Goal: Information Seeking & Learning: Find specific page/section

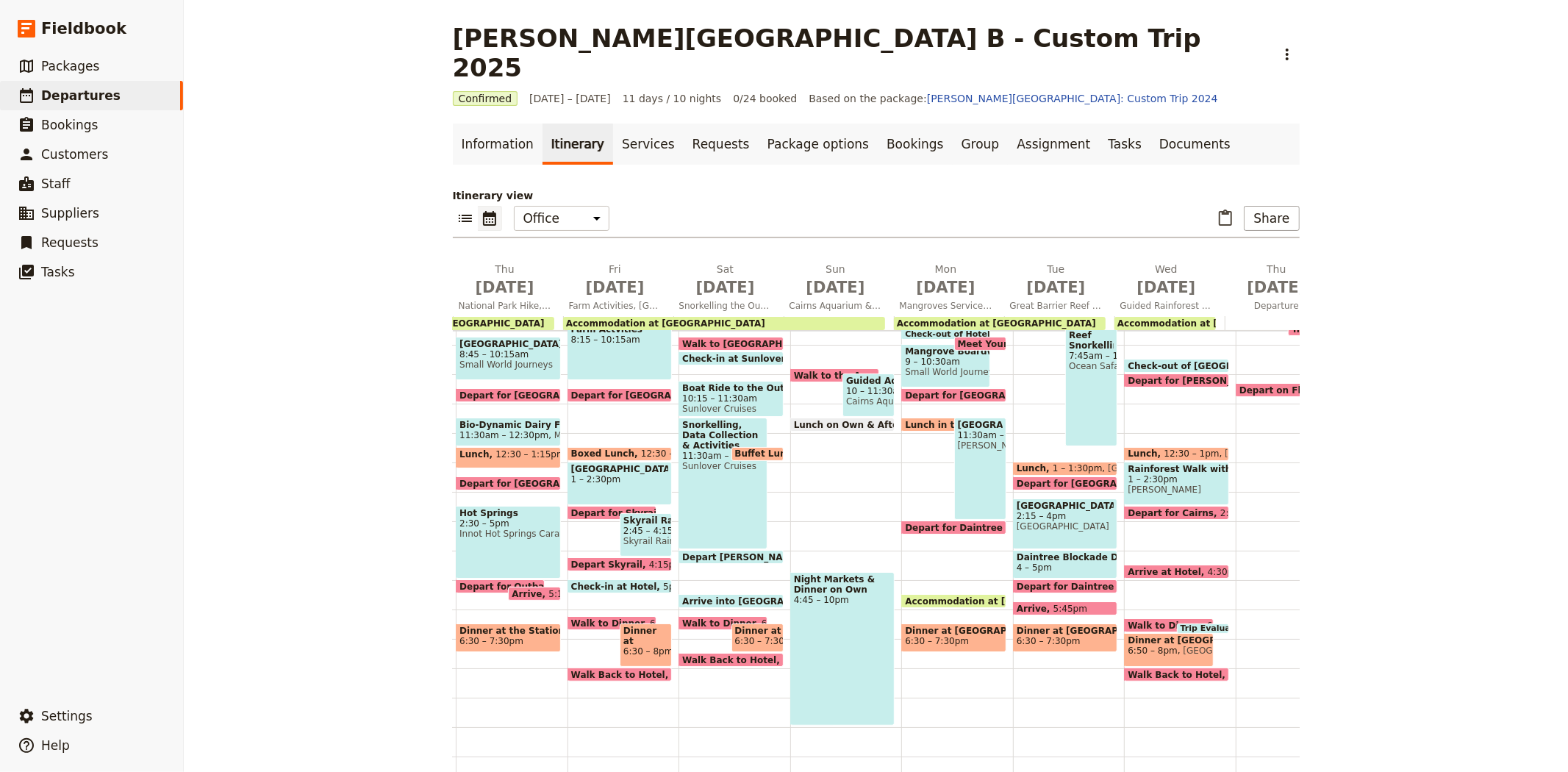
scroll to position [0, 422]
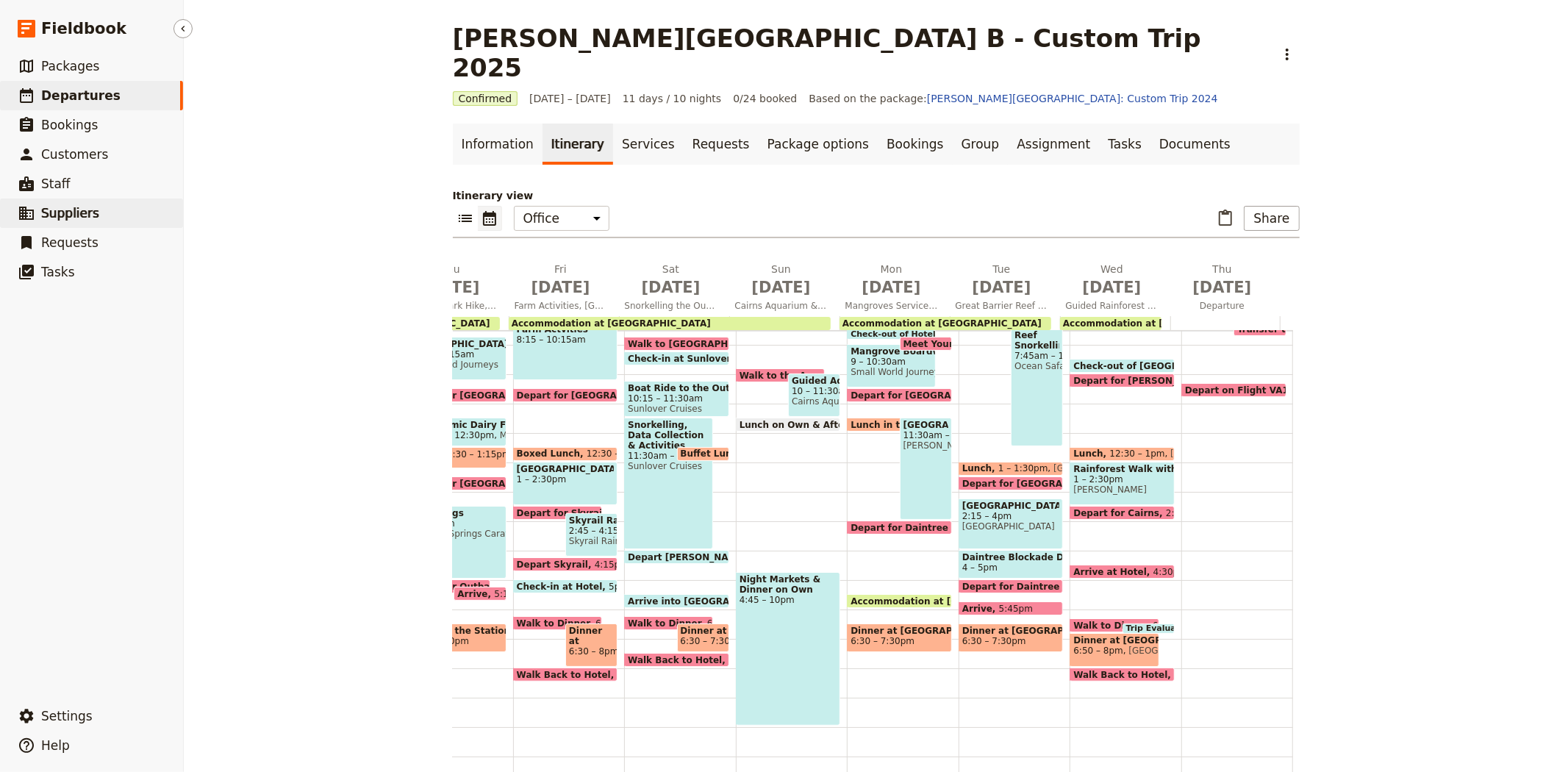
click at [90, 212] on span "Suppliers" at bounding box center [71, 213] width 58 height 15
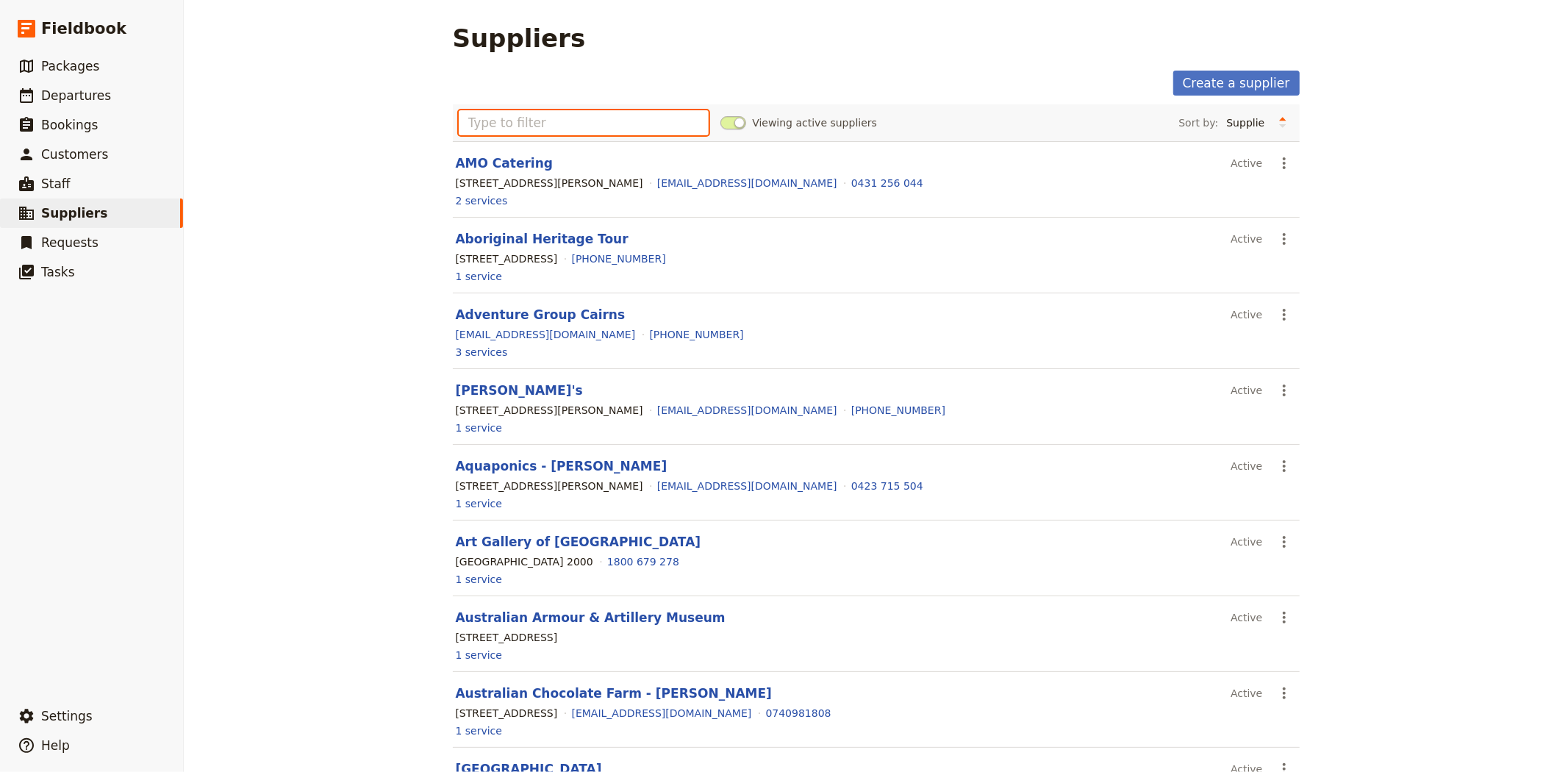
click at [496, 115] on input "text" at bounding box center [583, 123] width 251 height 25
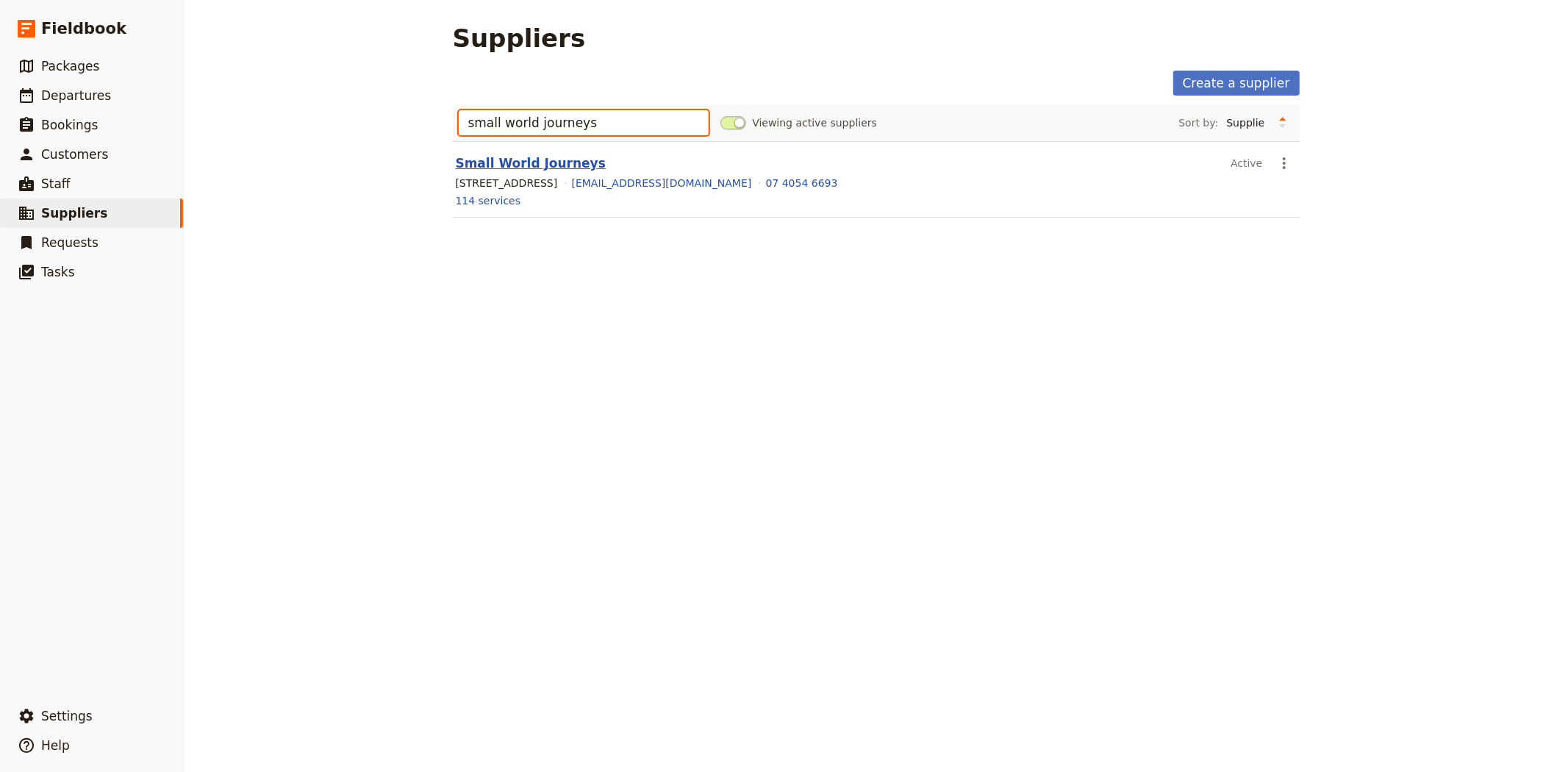
type input "small world journeys"
click at [517, 163] on link "Small World Journeys" at bounding box center [530, 163] width 150 height 15
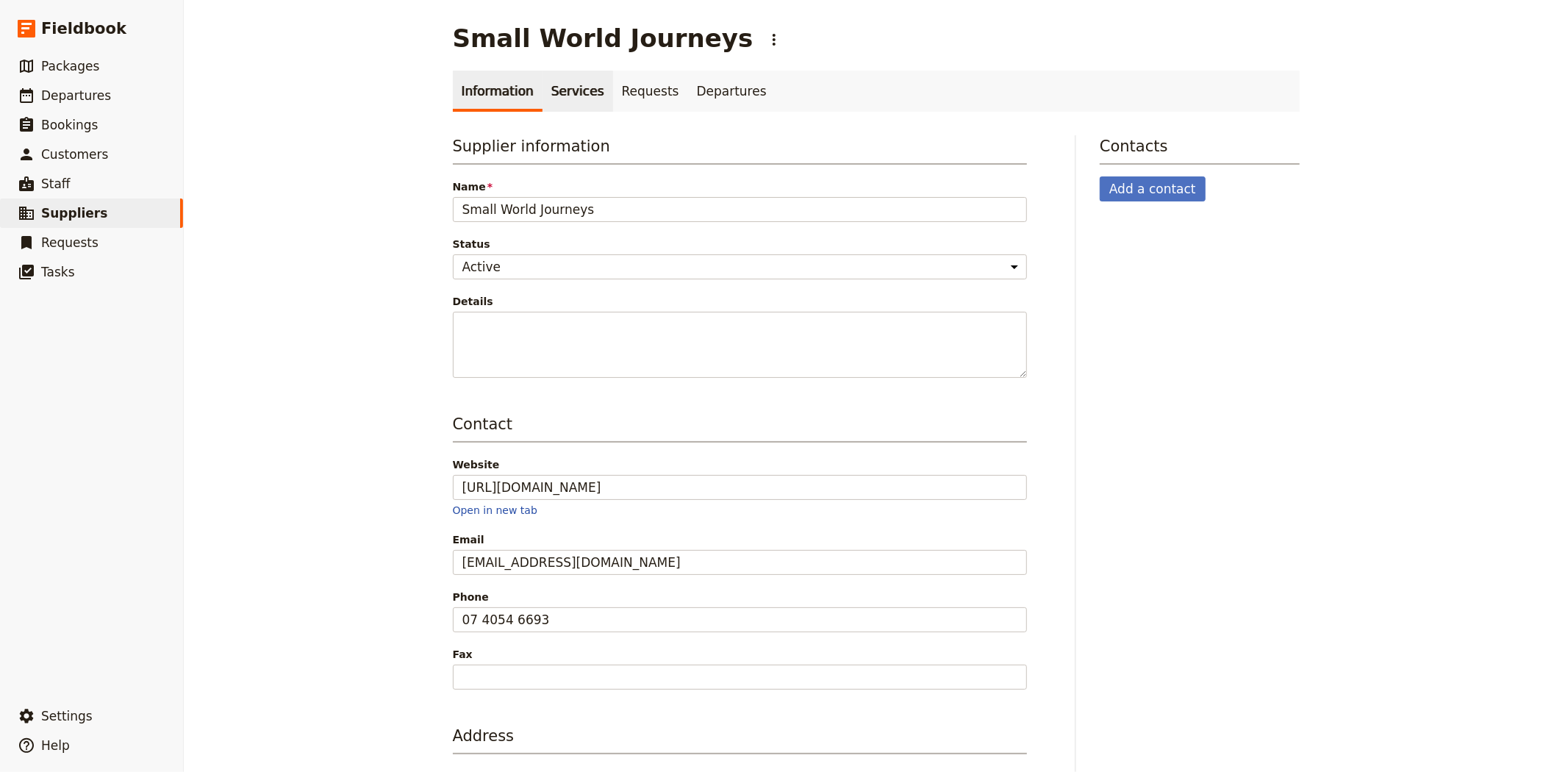
click at [543, 87] on link "Services" at bounding box center [577, 91] width 71 height 42
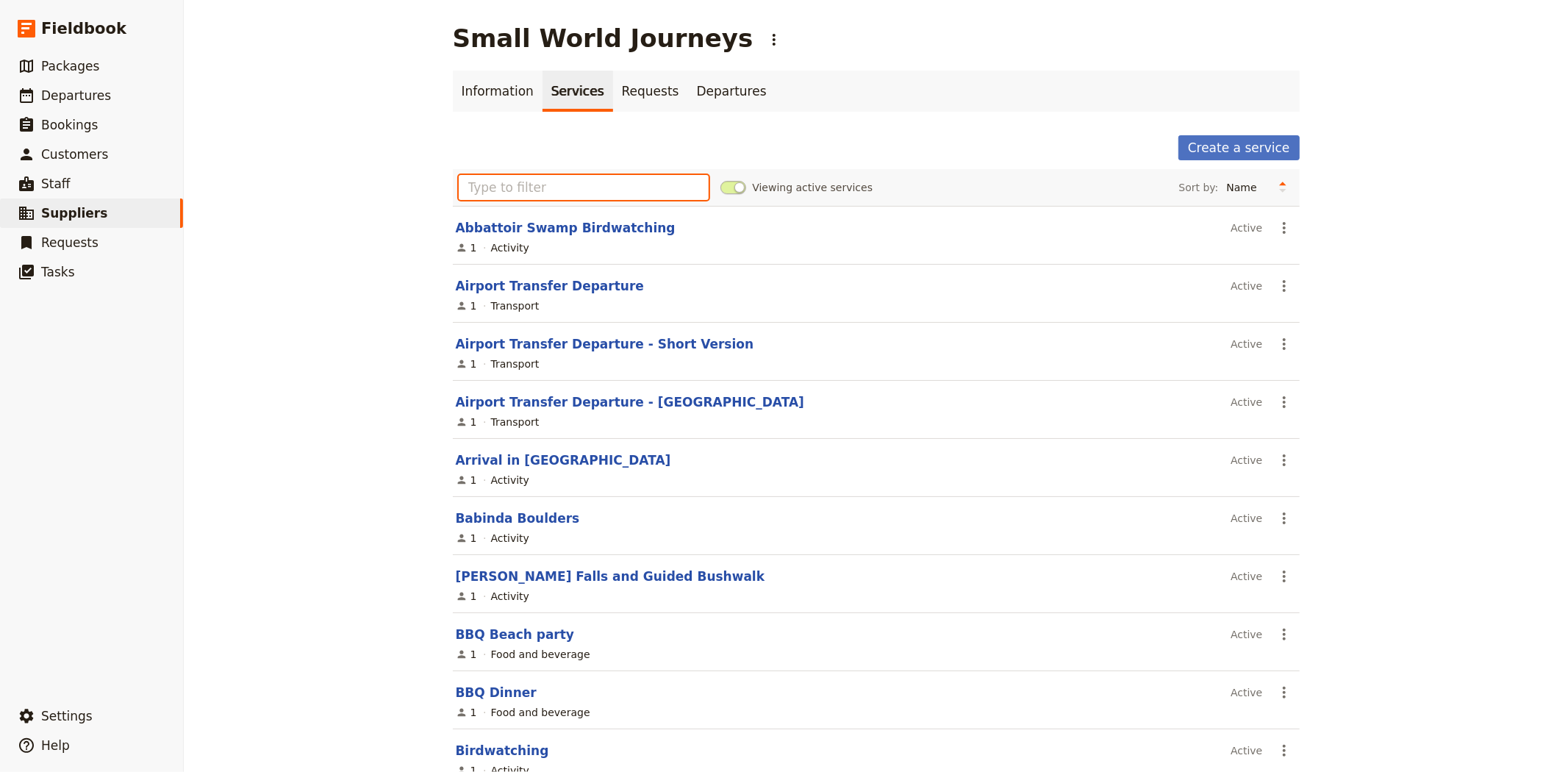
click at [550, 189] on input "text" at bounding box center [583, 188] width 251 height 25
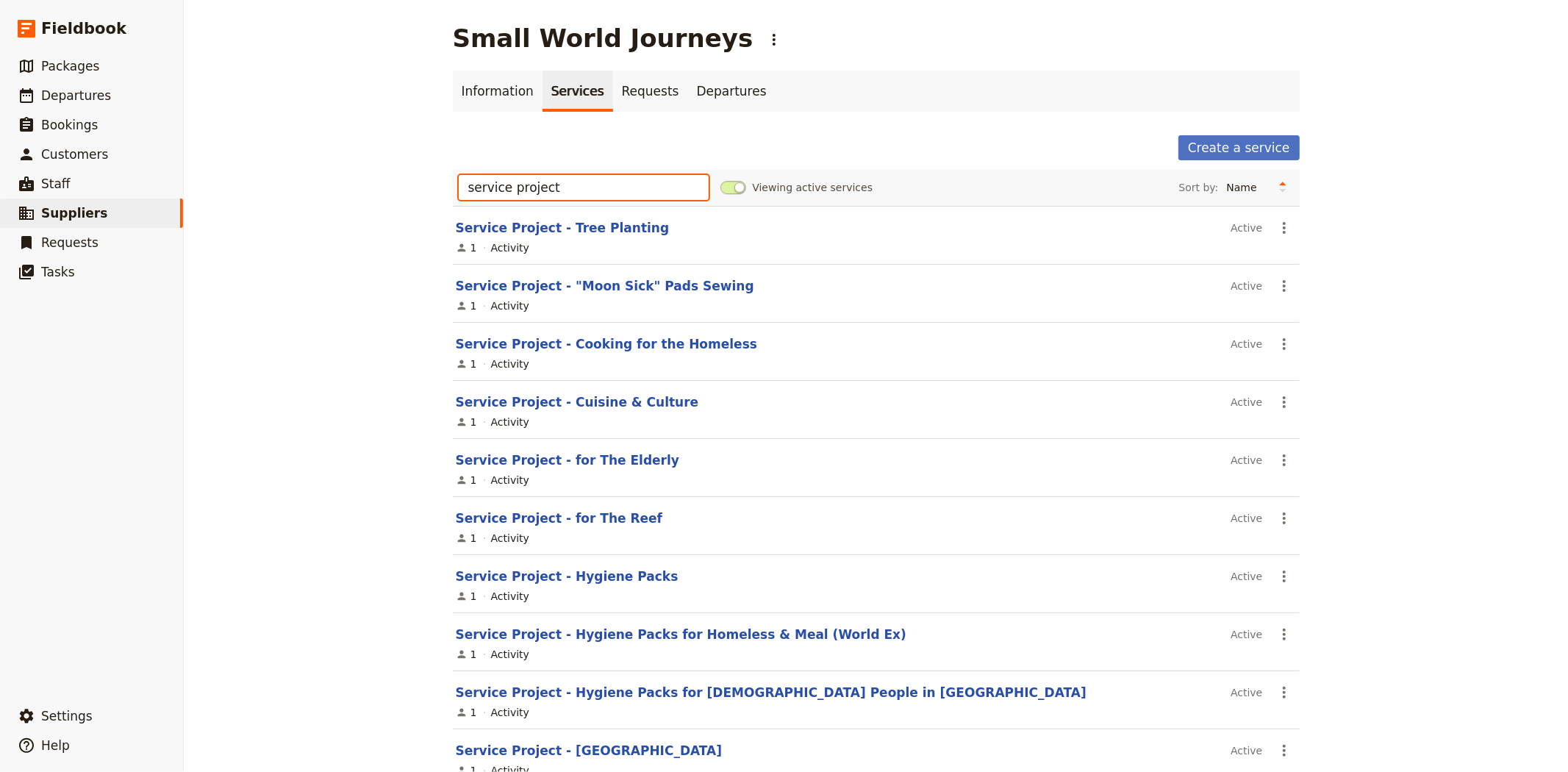
scroll to position [59, 0]
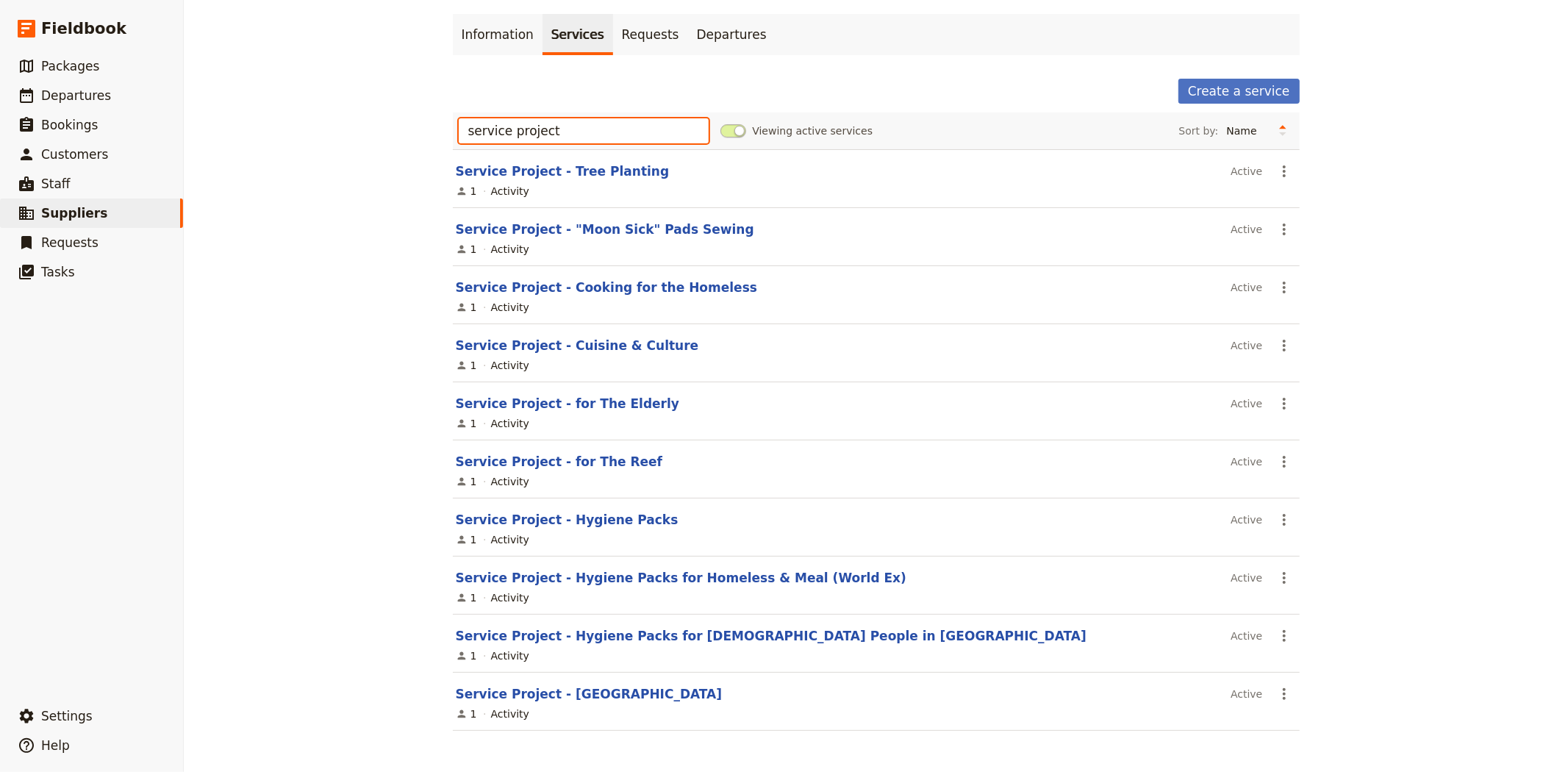
type input "service project"
click at [561, 698] on link "Service Project - [GEOGRAPHIC_DATA]" at bounding box center [589, 694] width 267 height 15
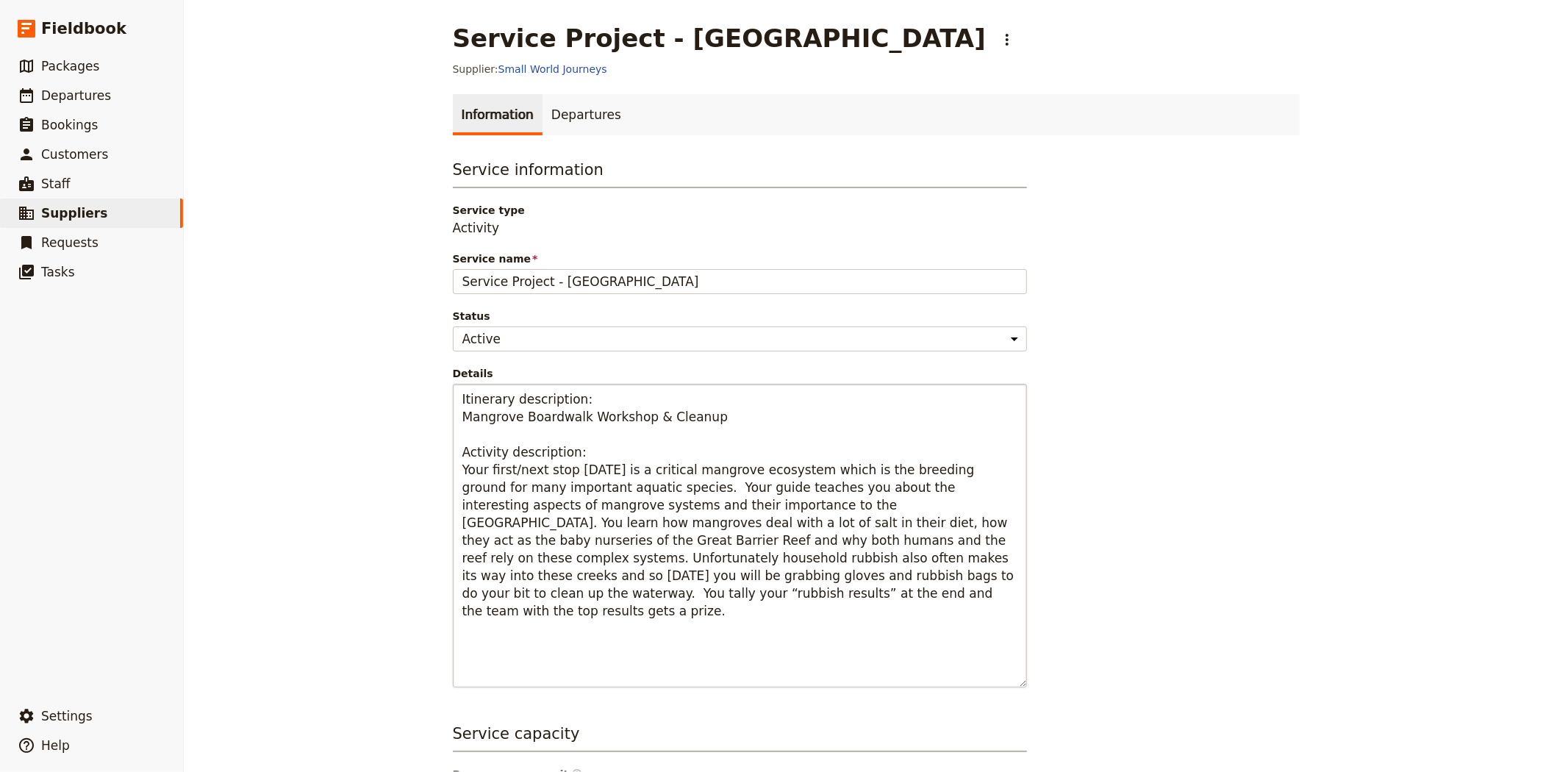
drag, startPoint x: 1014, startPoint y: 584, endPoint x: 1013, endPoint y: 680, distance: 96.0
click at [1013, 680] on textarea "Itinerary description: Mangrove Boardwalk Workshop & Cleanup Activity descripti…" at bounding box center [740, 536] width 575 height 304
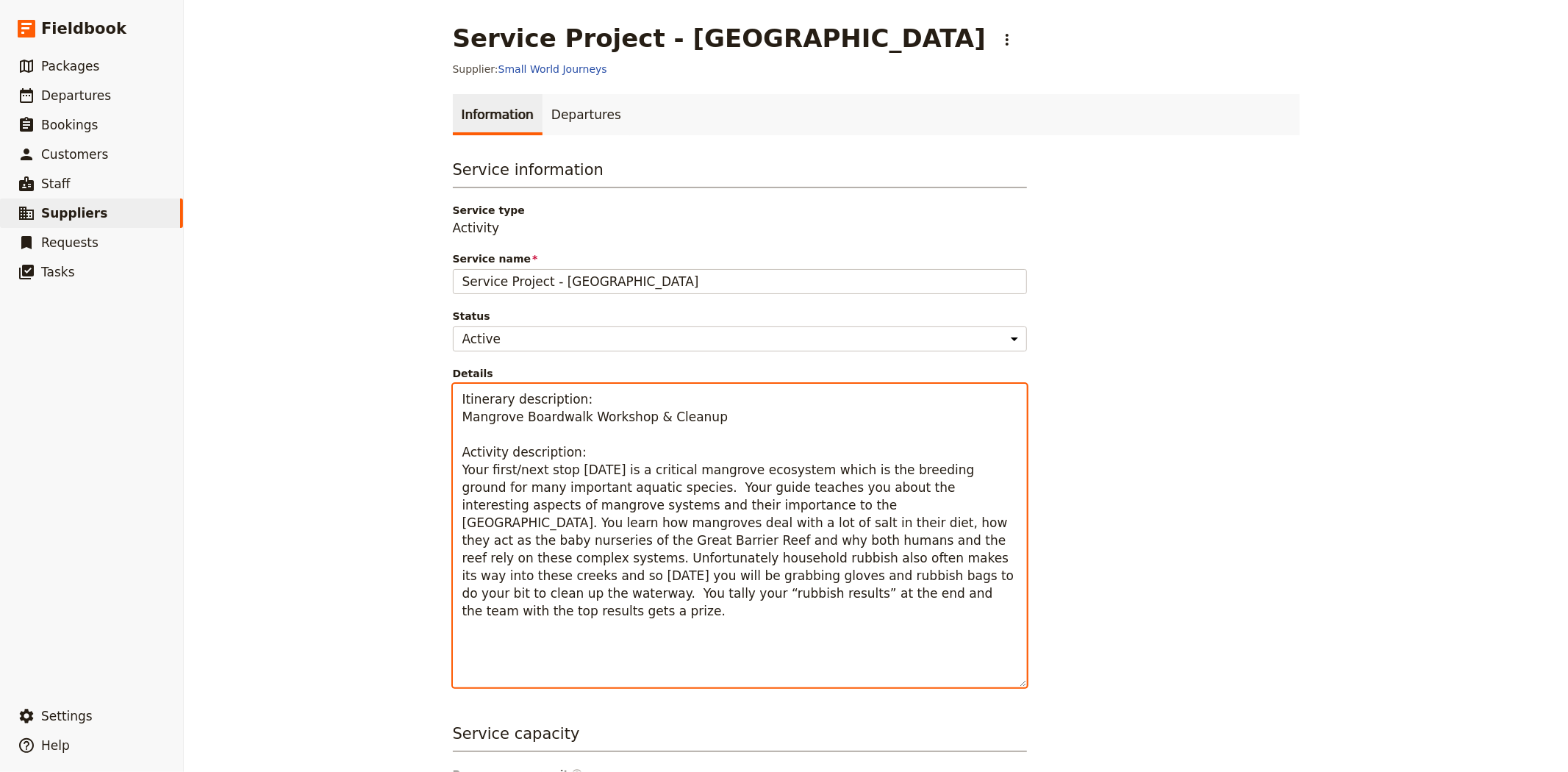
click at [590, 570] on textarea "Itinerary description: Mangrove Boardwalk Workshop & Cleanup Activity descripti…" at bounding box center [740, 536] width 575 height 304
drag, startPoint x: 528, startPoint y: 596, endPoint x: 416, endPoint y: 474, distance: 165.6
click at [416, 474] on div "Service Project - [GEOGRAPHIC_DATA] ​ Supplier: Small World Journeys Informatio…" at bounding box center [875, 386] width 1384 height 772
type textarea "Itinerary description: Mangrove Boardwalk Workshop & Cleanup Activity descripti…"
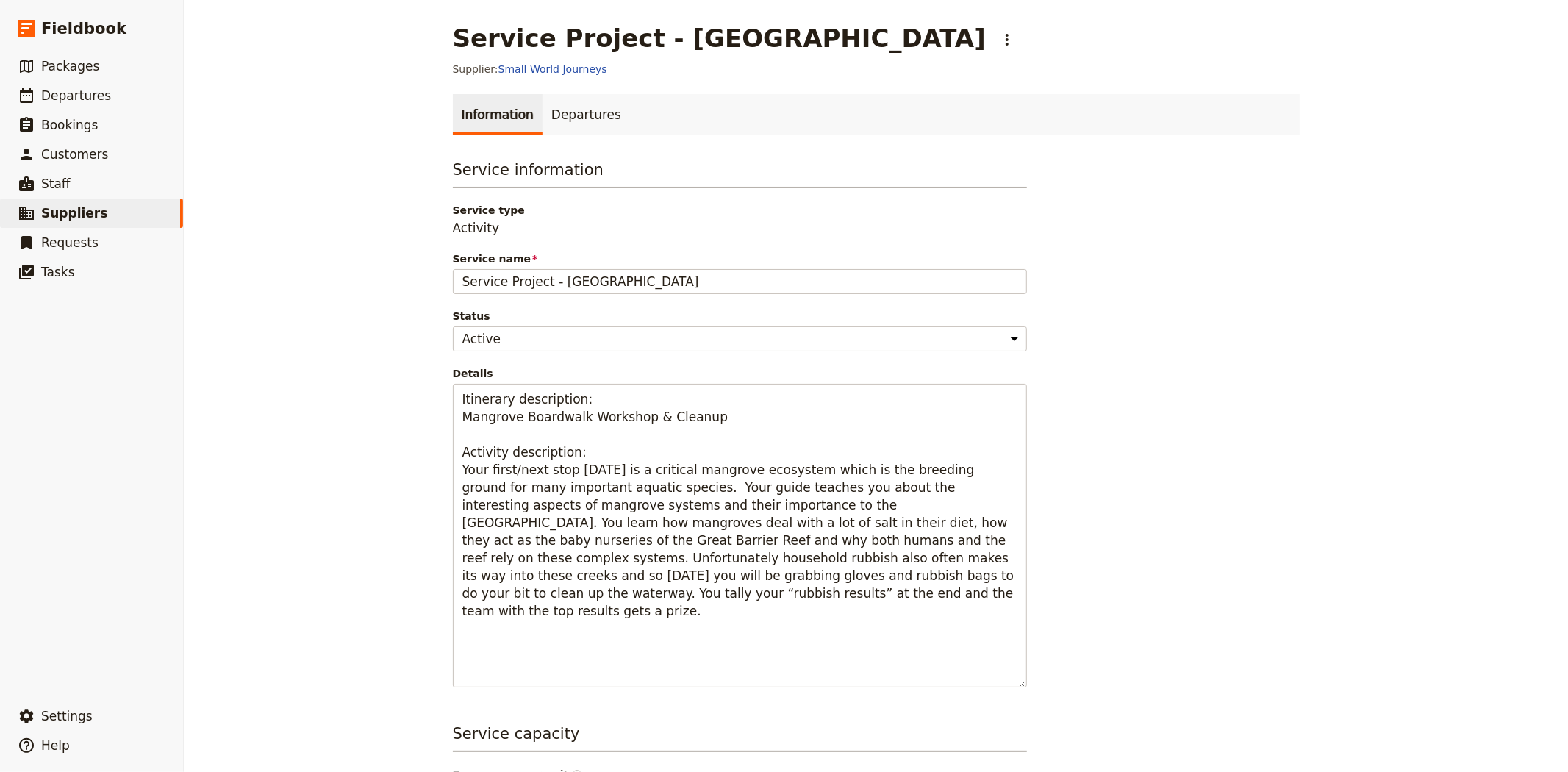
click at [332, 403] on div "Service Project - [GEOGRAPHIC_DATA] ​ Supplier: Small World Journeys Informatio…" at bounding box center [875, 386] width 1384 height 772
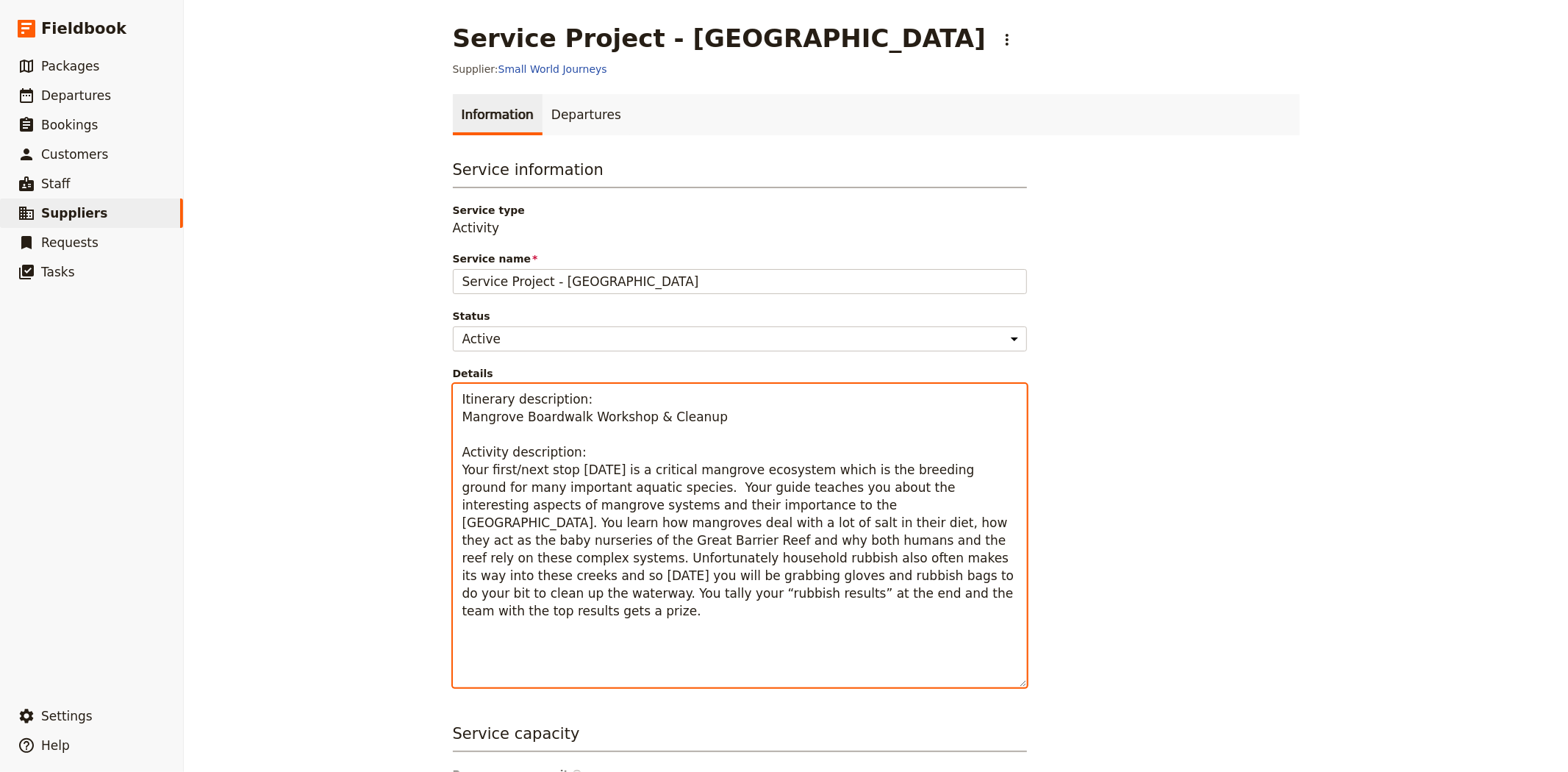
drag, startPoint x: 712, startPoint y: 423, endPoint x: 434, endPoint y: 414, distance: 278.1
click at [435, 414] on main "Service Project - [GEOGRAPHIC_DATA] ​ Supplier: Small World Journeys Informatio…" at bounding box center [876, 541] width 882 height 1082
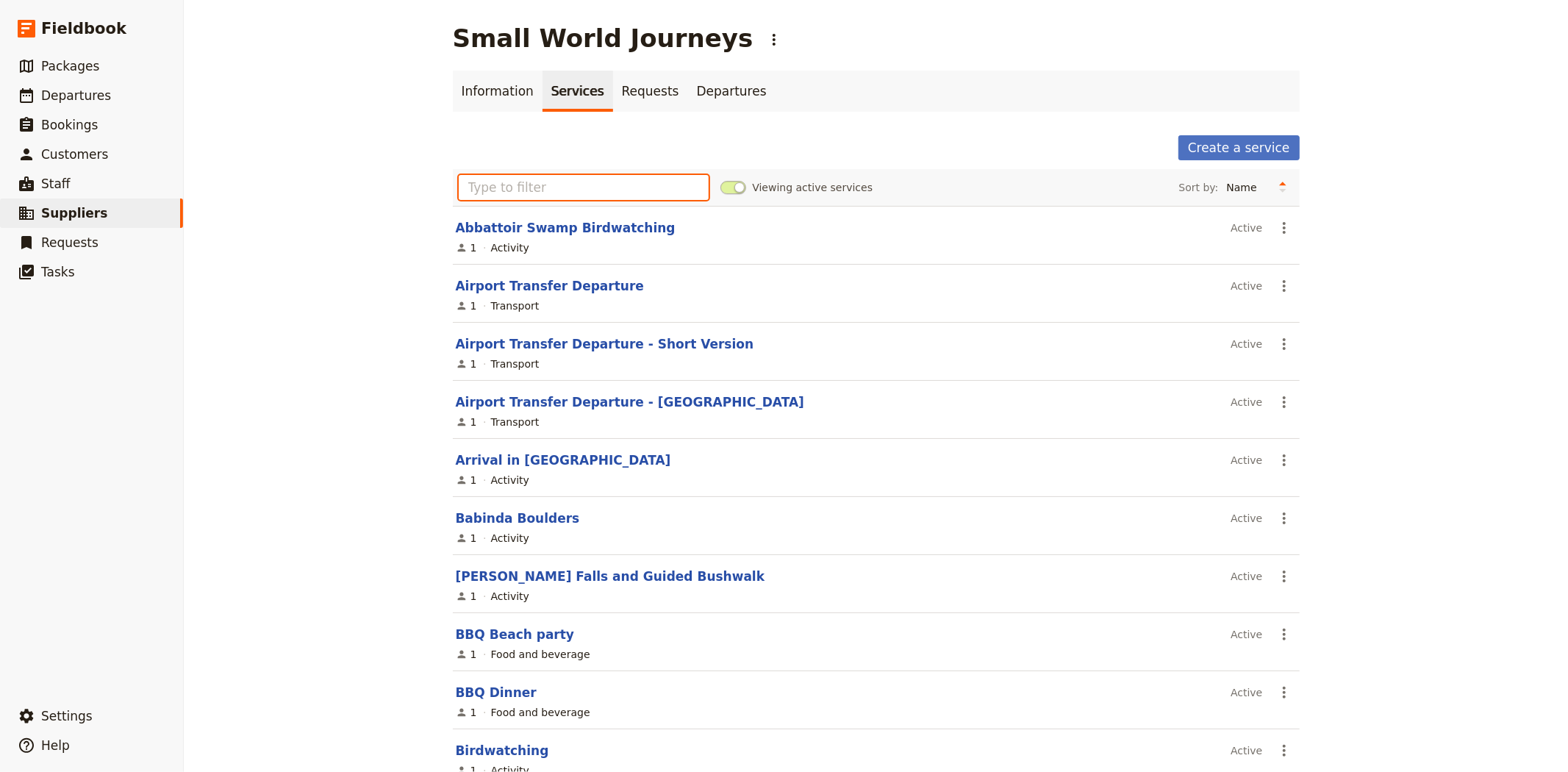
click at [498, 187] on input "text" at bounding box center [583, 188] width 251 height 25
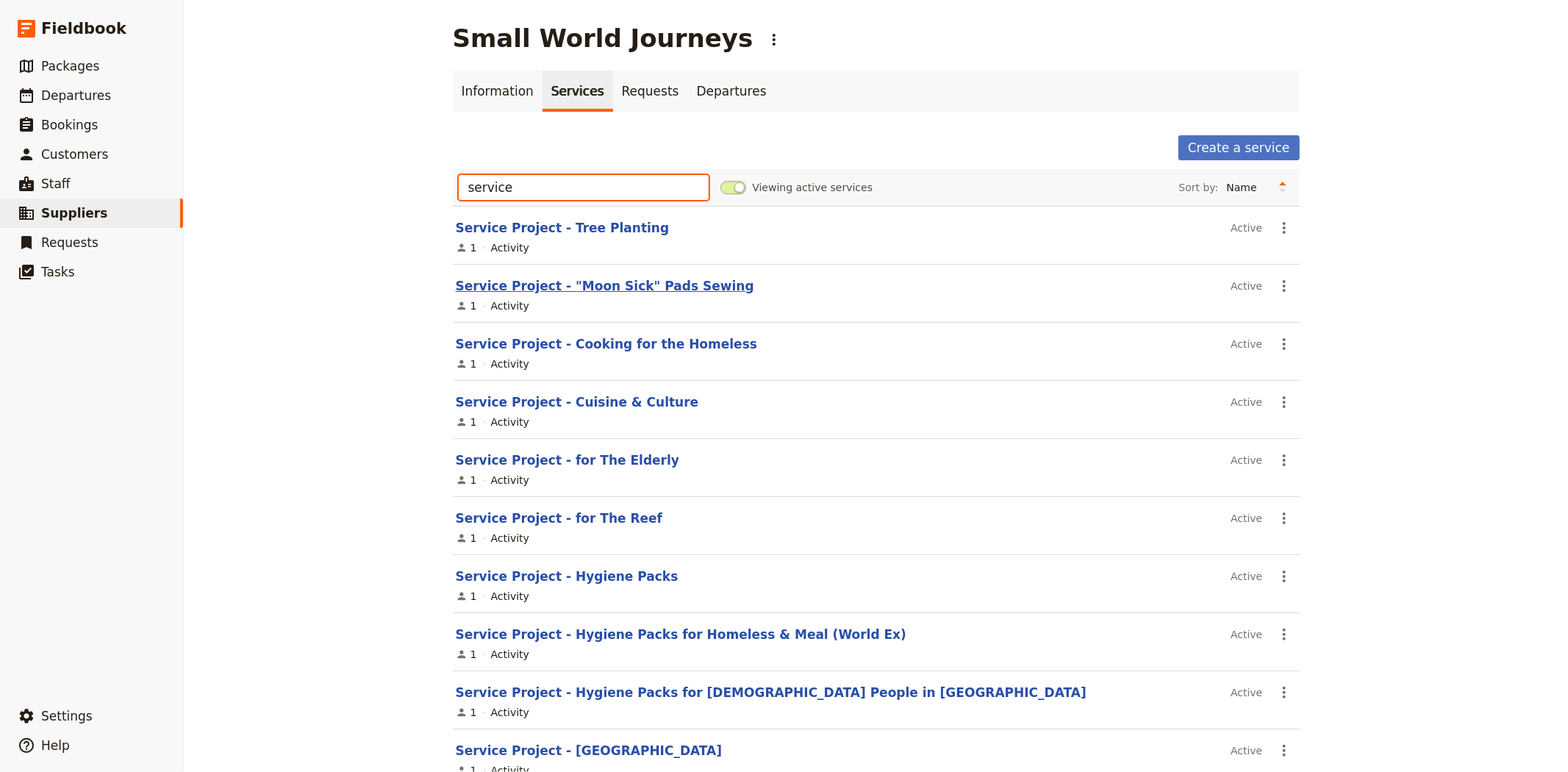
type input "service"
click at [529, 284] on link "Service Project - "Moon Sick" Pads Sewing" at bounding box center [605, 285] width 299 height 15
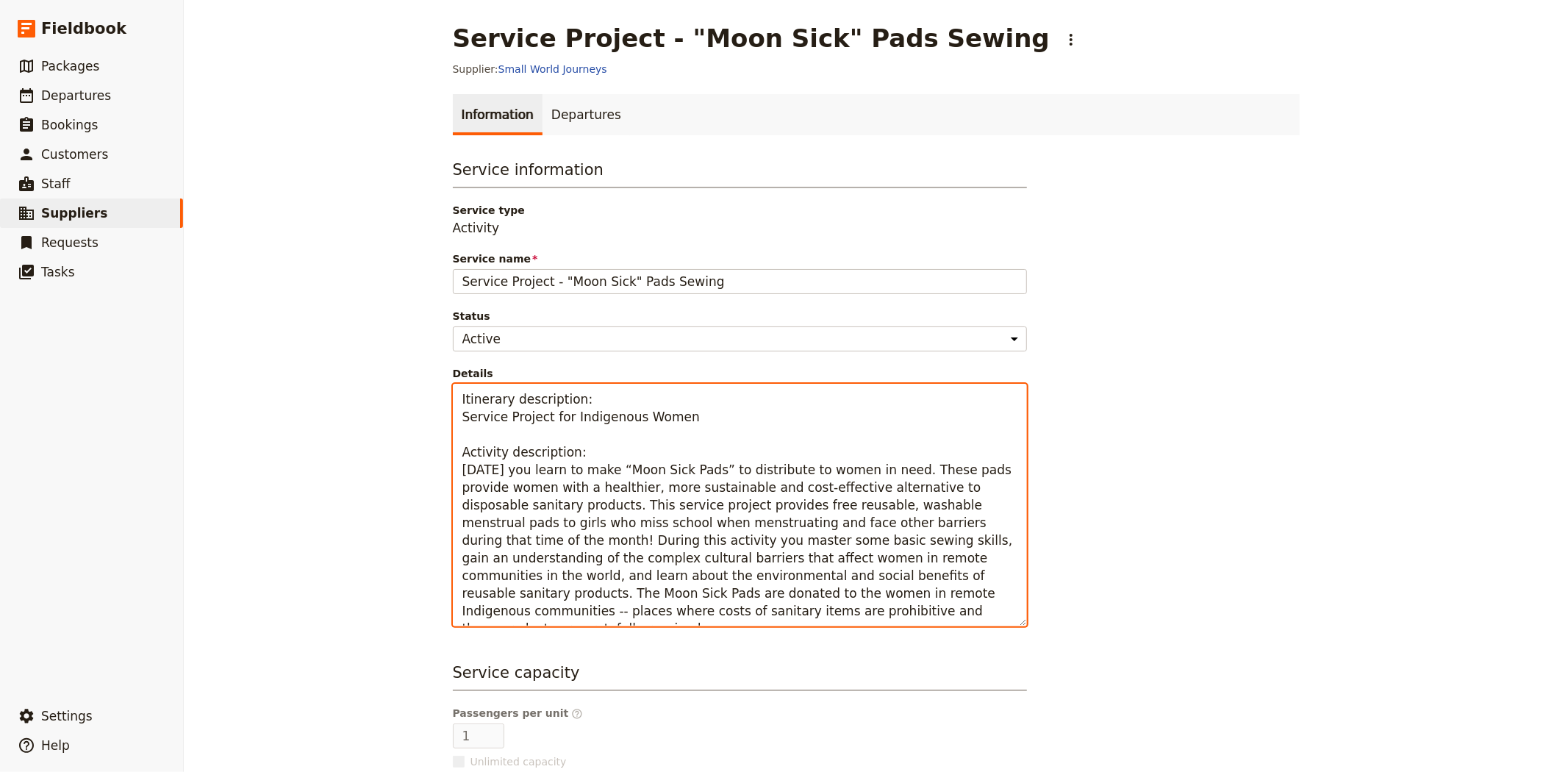
drag, startPoint x: 591, startPoint y: 611, endPoint x: 451, endPoint y: 474, distance: 195.9
click at [453, 474] on textarea "Itinerary description: Service Project for Indigenous Women Activity descriptio…" at bounding box center [740, 505] width 575 height 243
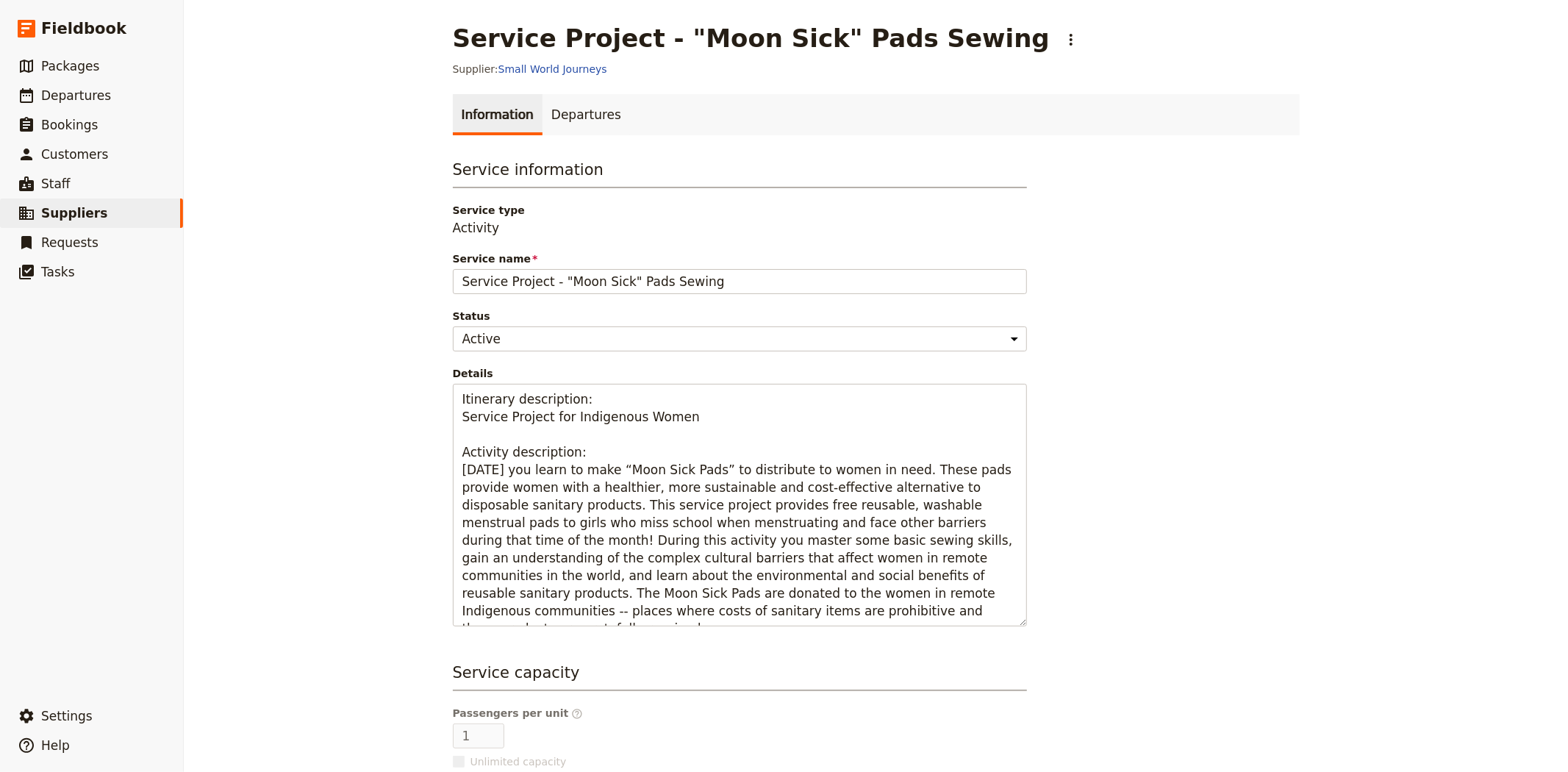
click at [290, 377] on div "Service Project - "Moon Sick" Pads Sewing ​ Supplier: Small World Journeys Info…" at bounding box center [875, 386] width 1384 height 772
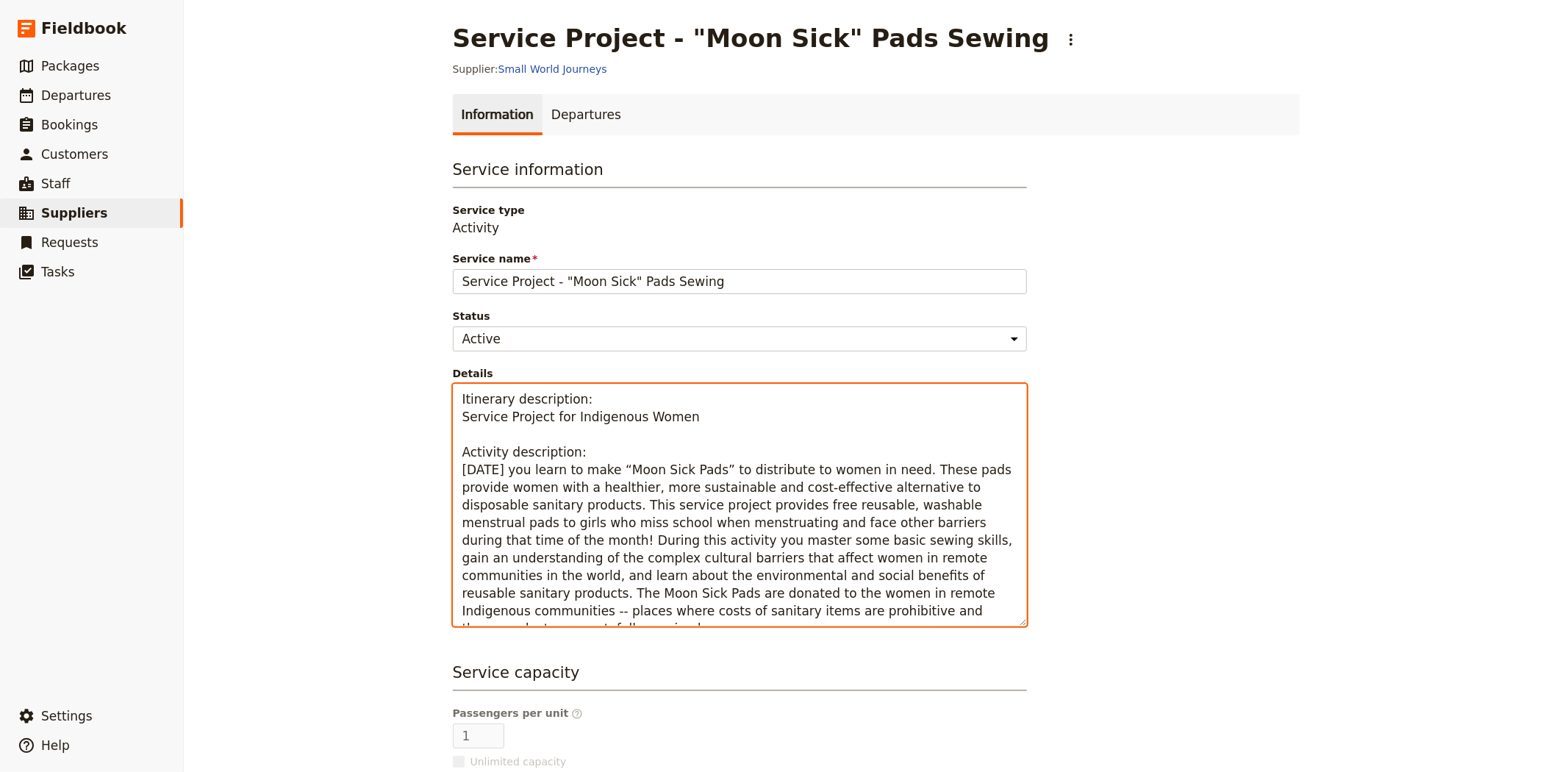
drag, startPoint x: 597, startPoint y: 611, endPoint x: 424, endPoint y: 395, distance: 276.7
click at [424, 395] on div "Service Project - "Moon Sick" Pads Sewing ​ Supplier: Small World Journeys Info…" at bounding box center [875, 386] width 1384 height 772
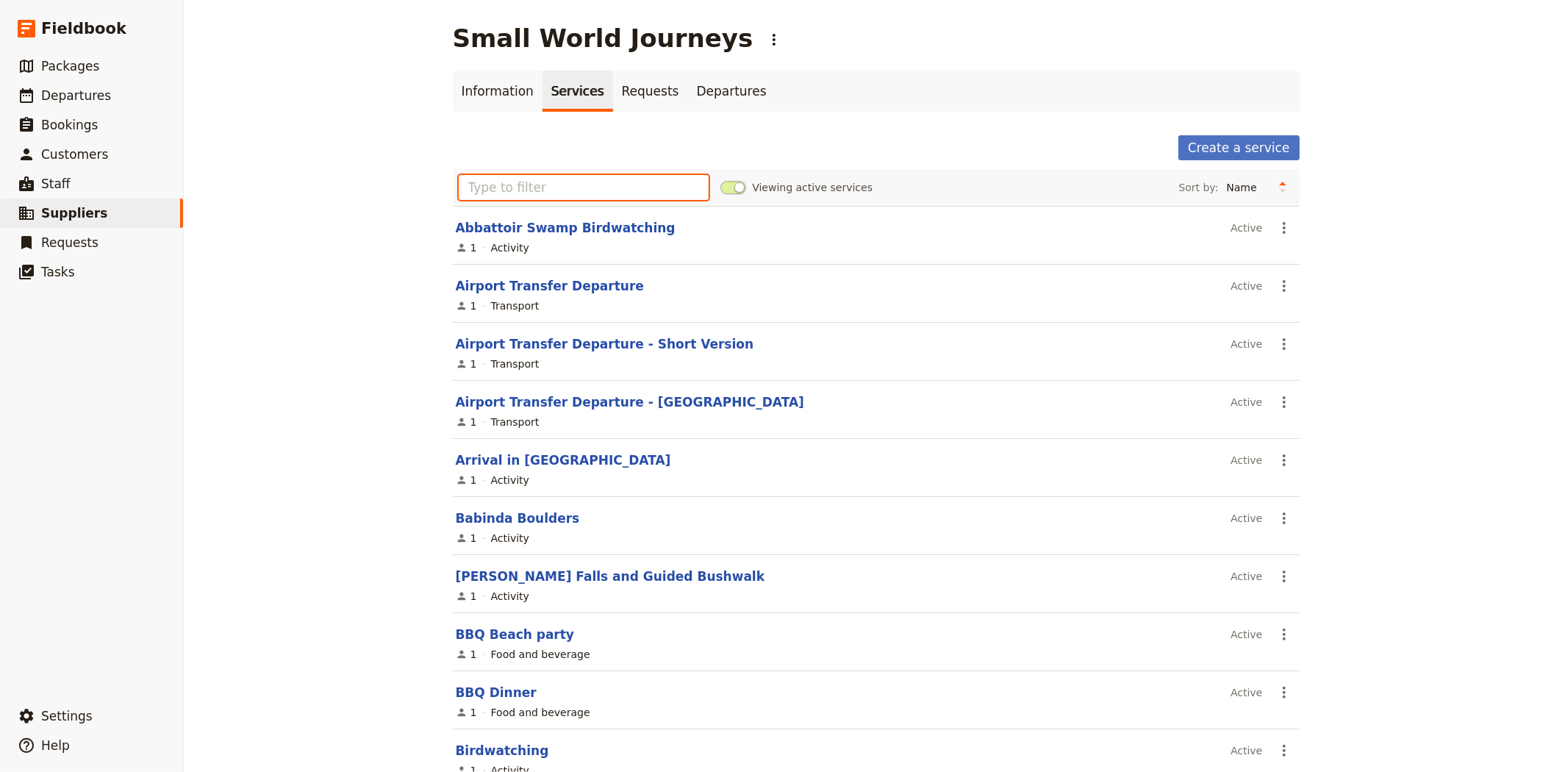
click at [538, 186] on input "text" at bounding box center [583, 188] width 251 height 25
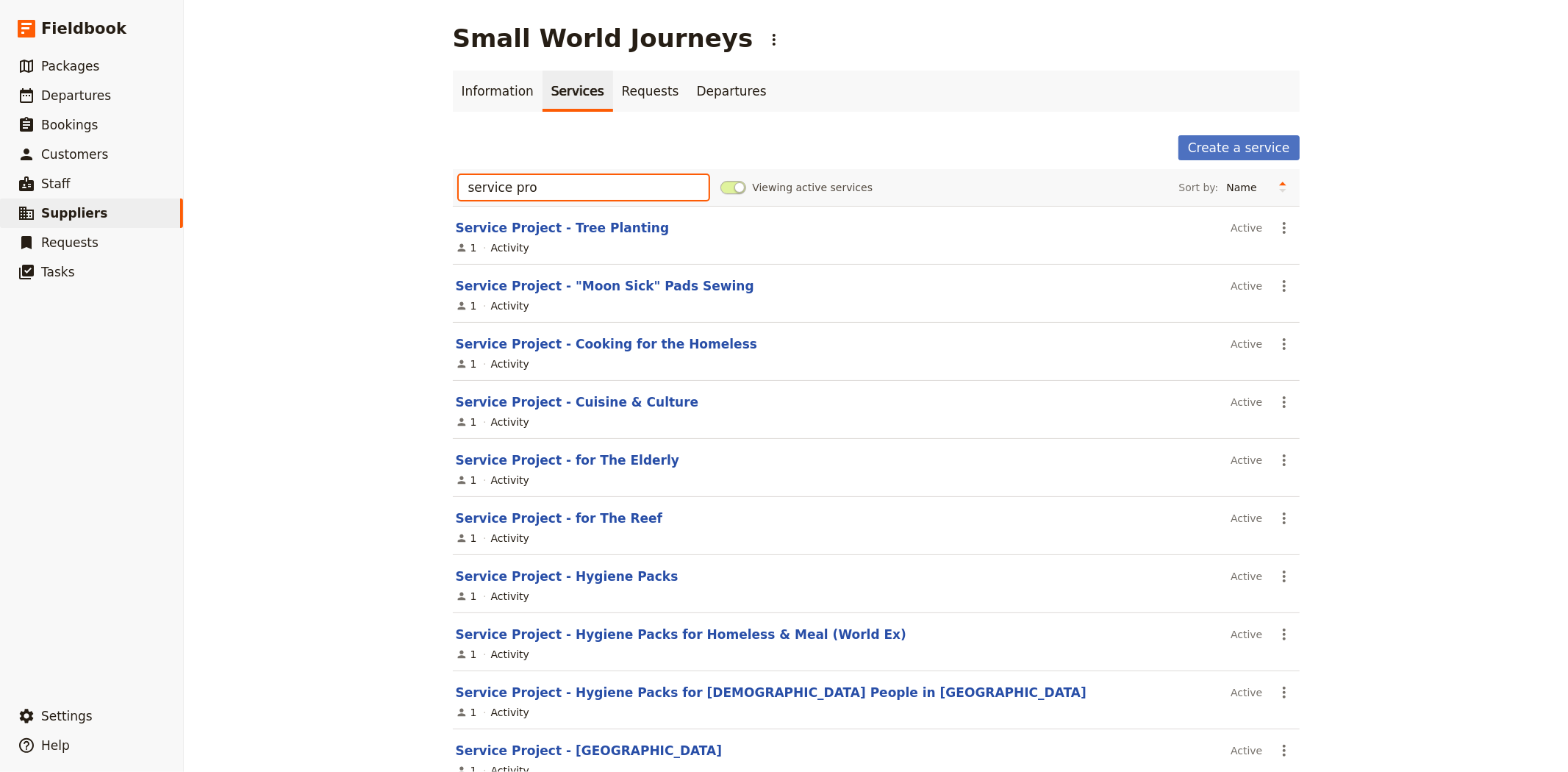
type input "service pro"
click at [303, 568] on div "Small World Journeys ​ Information Services Requests Departures Create a servic…" at bounding box center [875, 386] width 1384 height 772
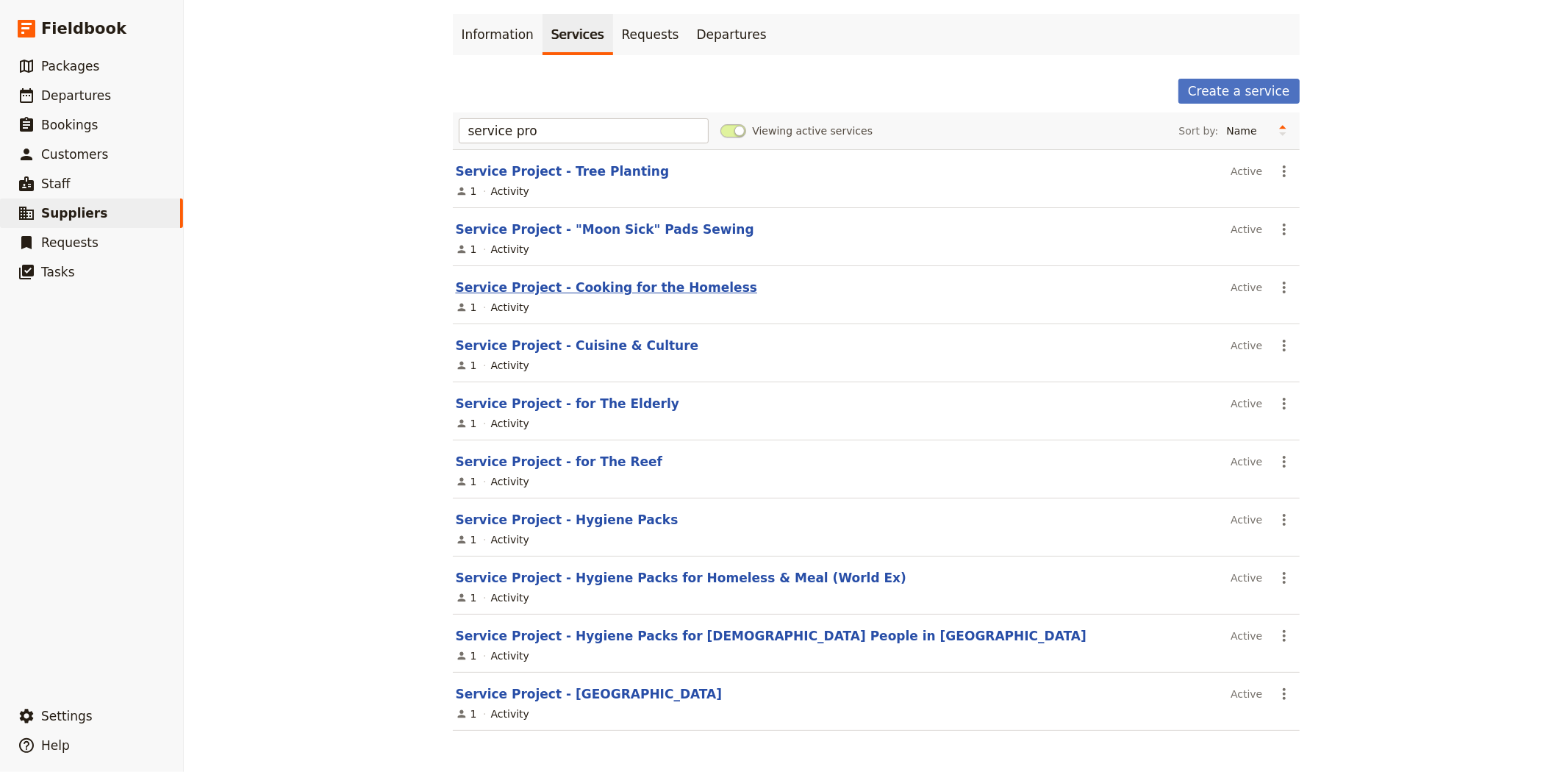
click at [593, 281] on link "Service Project - Cooking for the Homeless" at bounding box center [606, 287] width 302 height 15
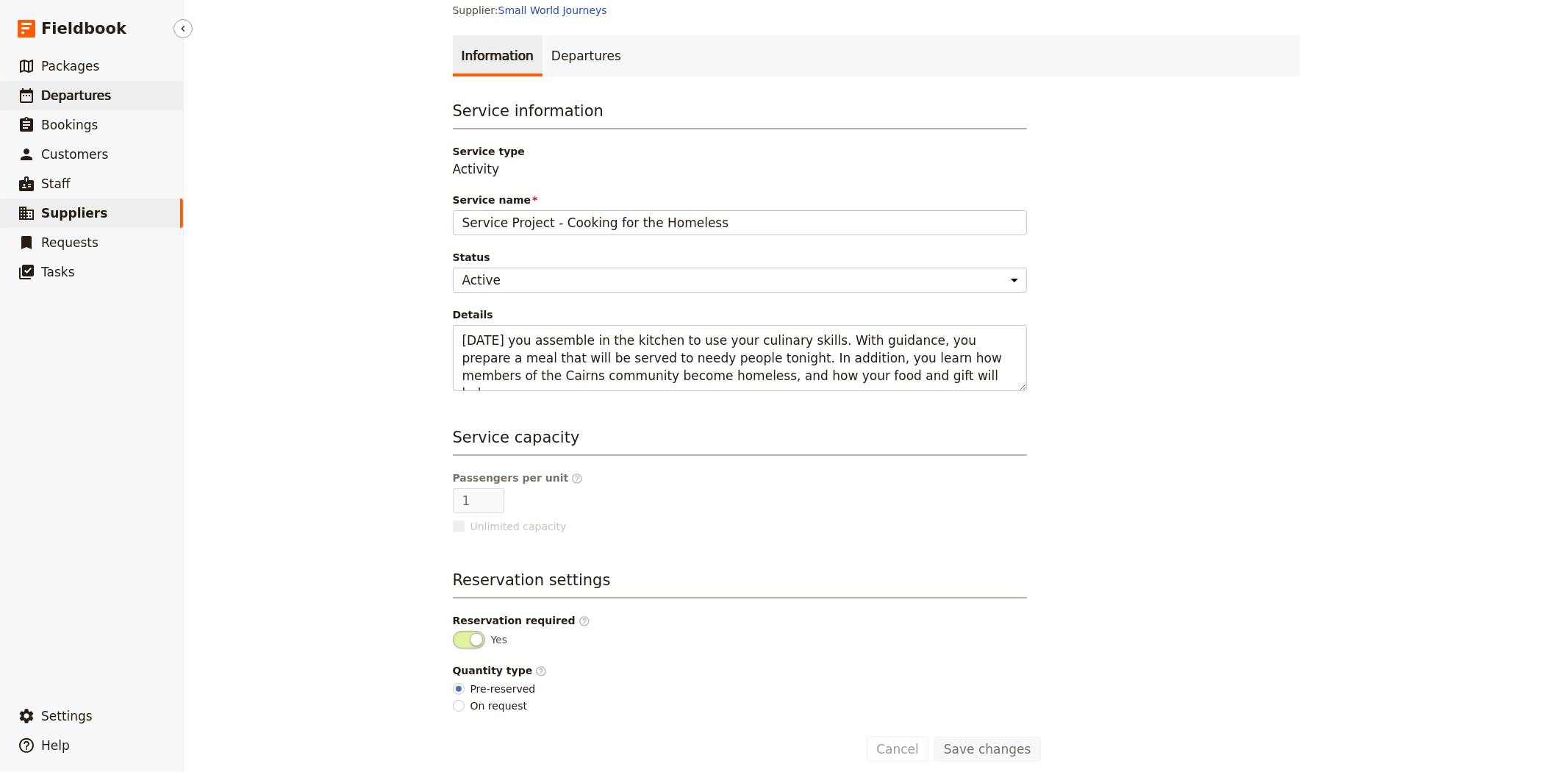
click at [44, 84] on link "​ Departures" at bounding box center [91, 96] width 183 height 29
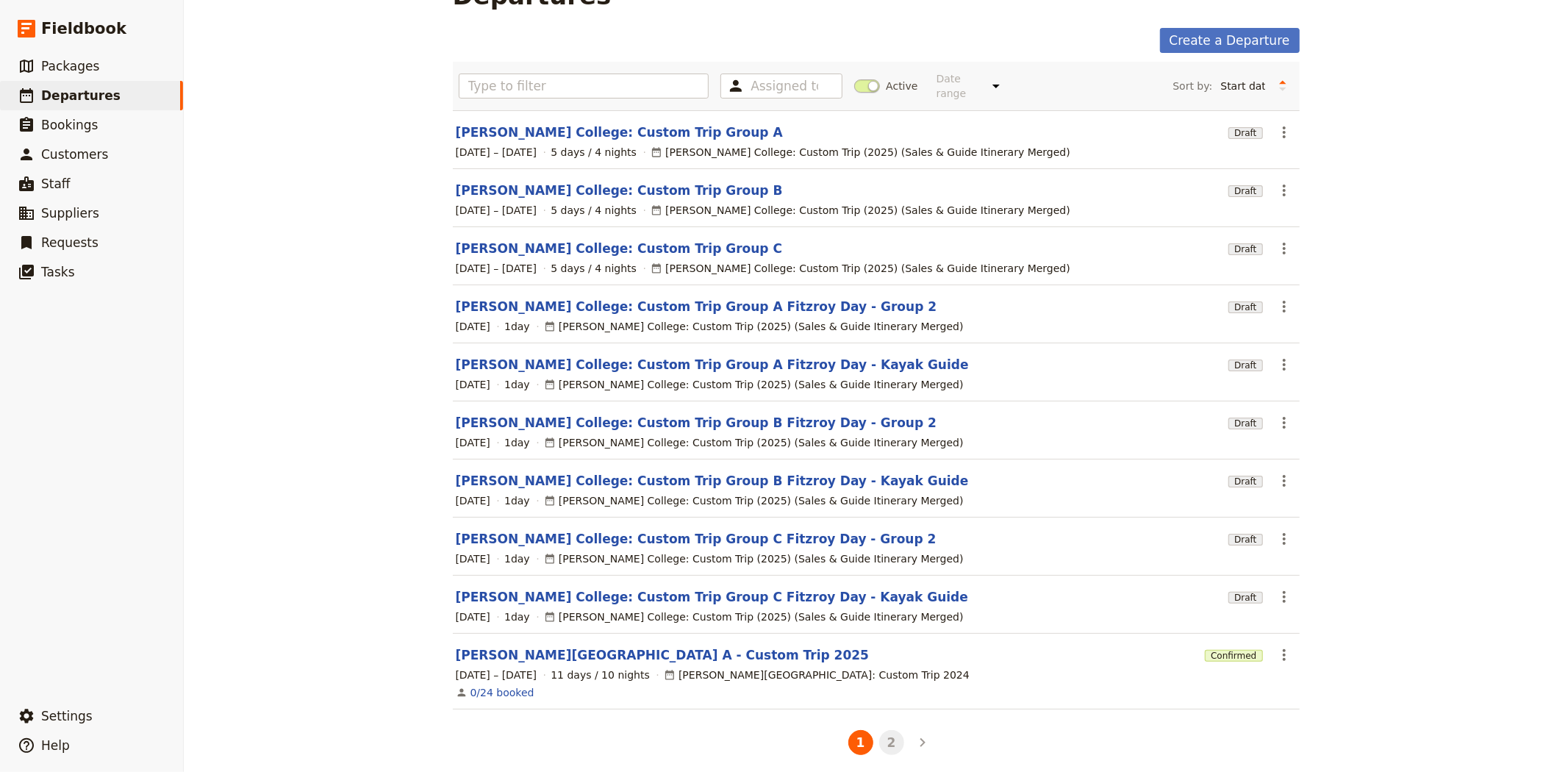
click at [880, 738] on button "2" at bounding box center [892, 743] width 25 height 25
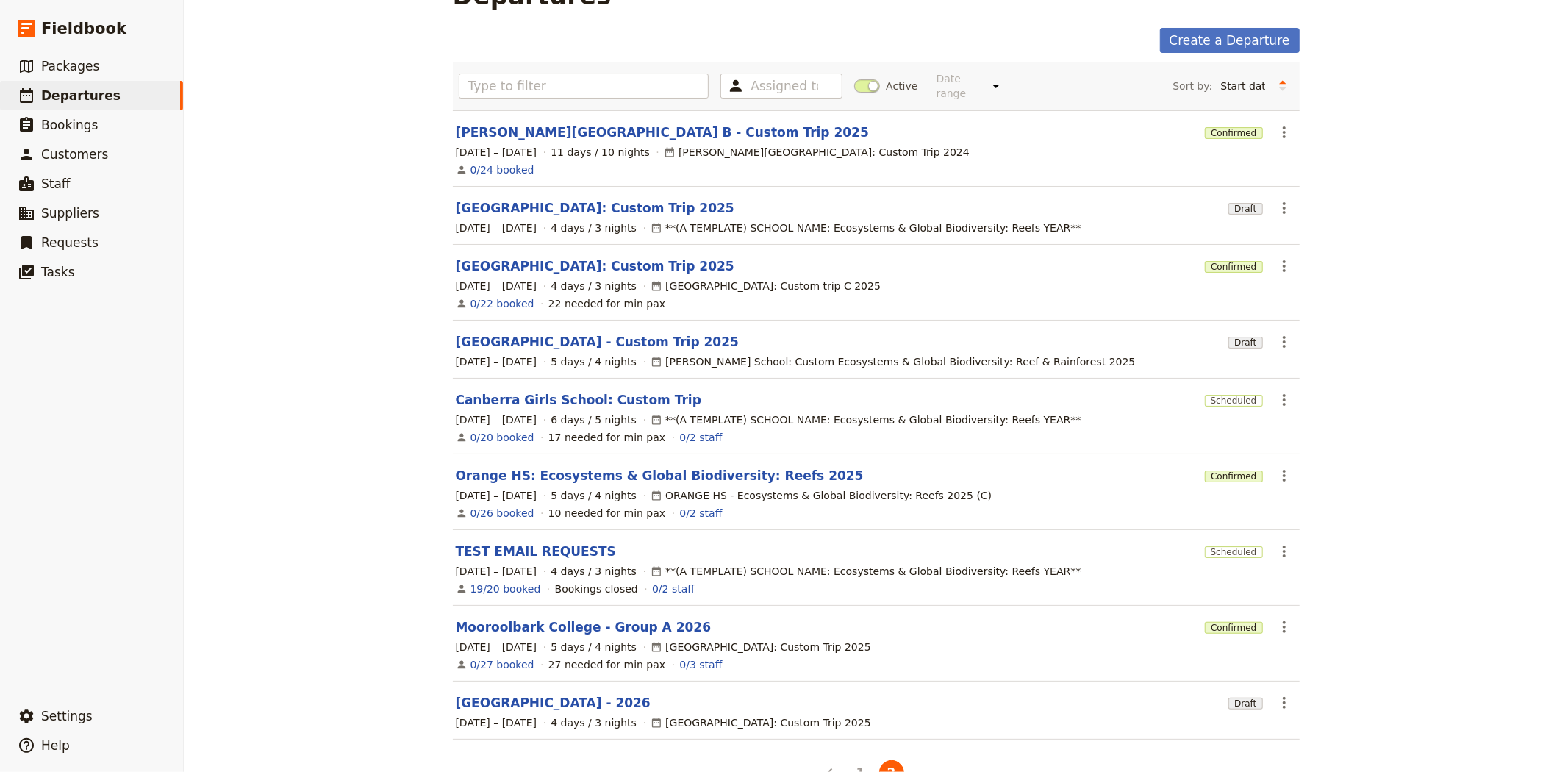
click at [528, 110] on section "[PERSON_NAME][GEOGRAPHIC_DATA] B - Custom Trip 2025 Confirmed ​ [DATE] – [DATE]…" at bounding box center [876, 148] width 847 height 76
click at [519, 124] on link "[PERSON_NAME][GEOGRAPHIC_DATA] B - Custom Trip 2025" at bounding box center [662, 133] width 413 height 17
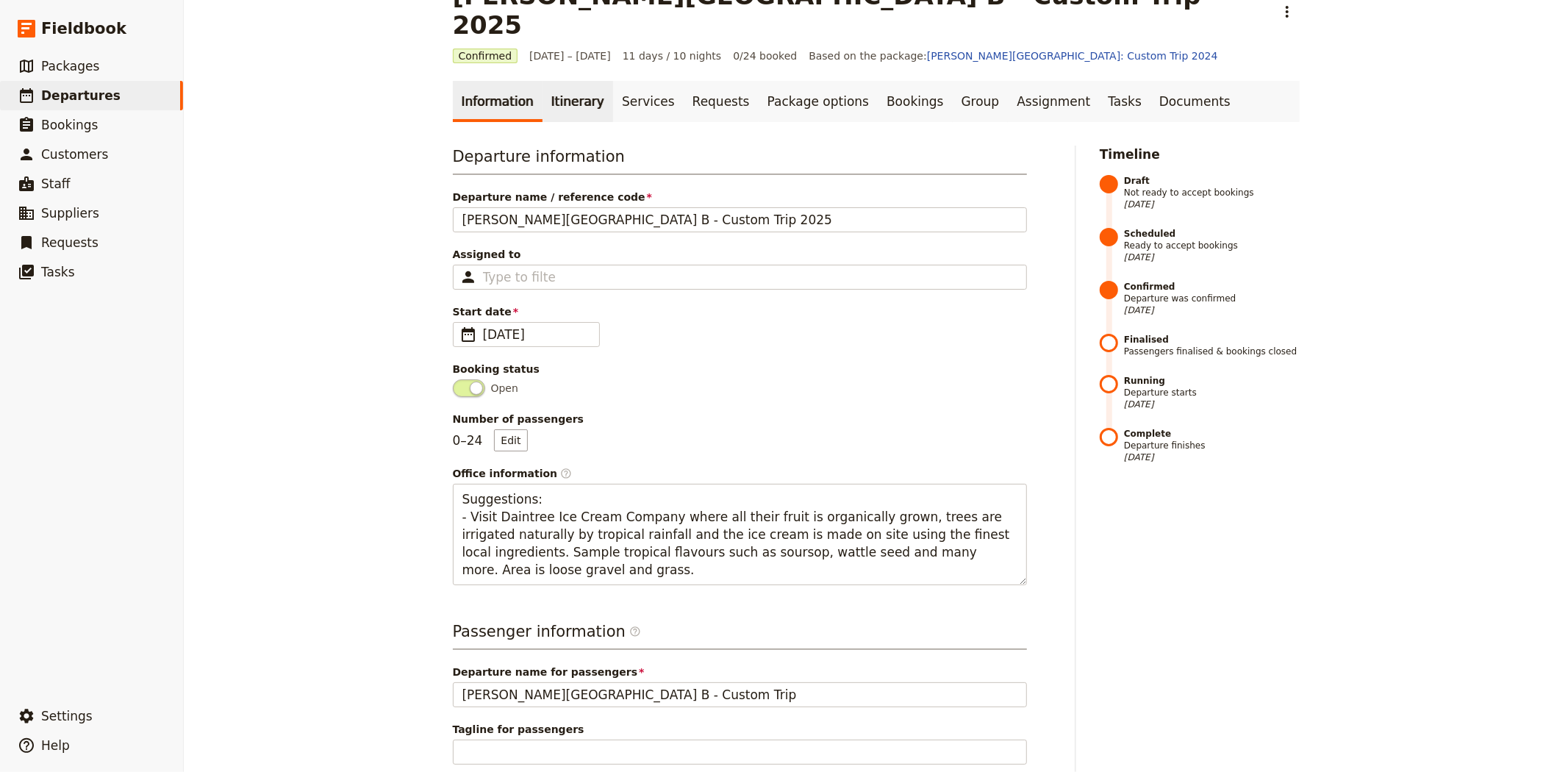
click at [560, 81] on link "Itinerary" at bounding box center [577, 102] width 71 height 42
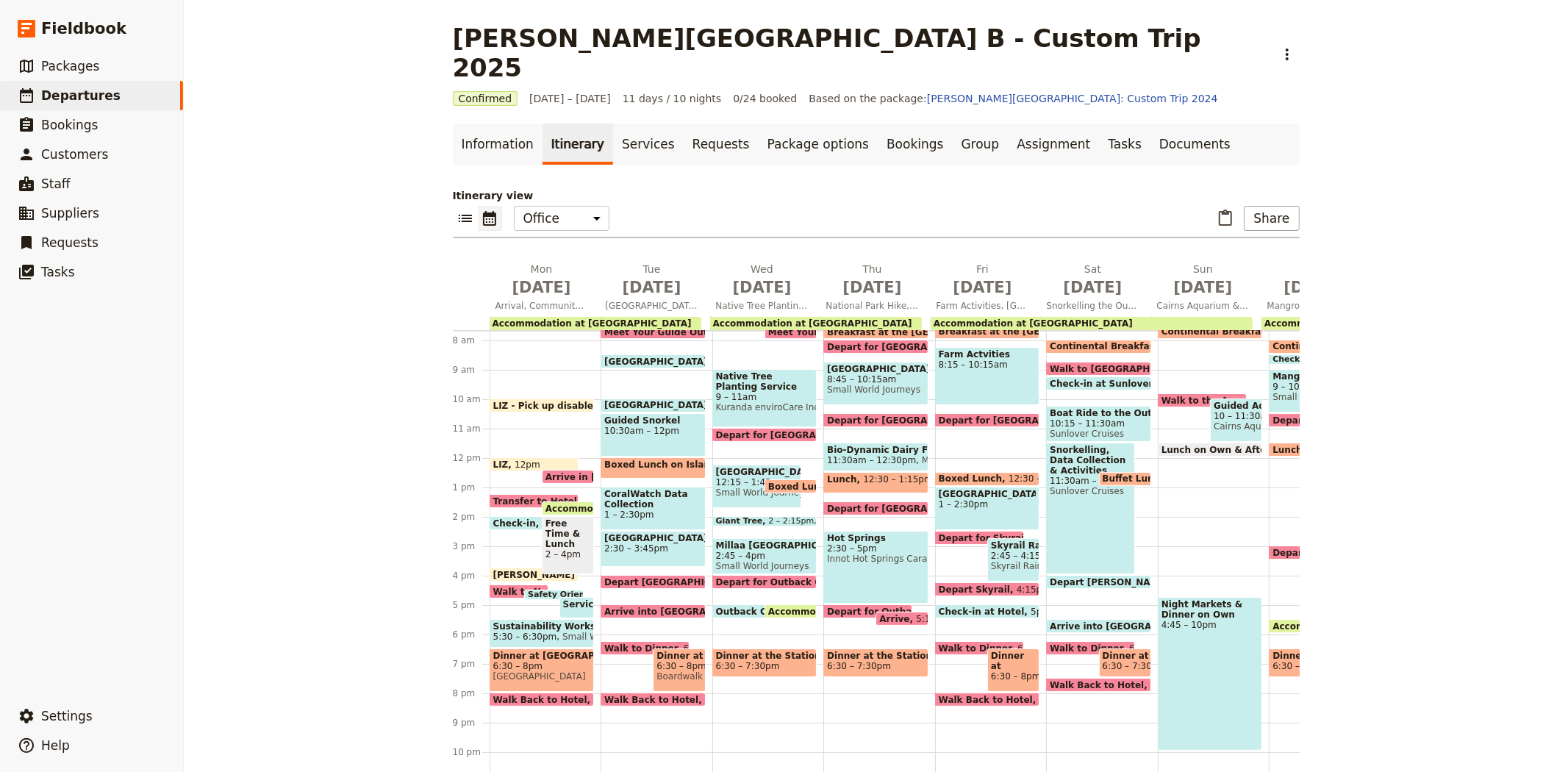
scroll to position [251, 0]
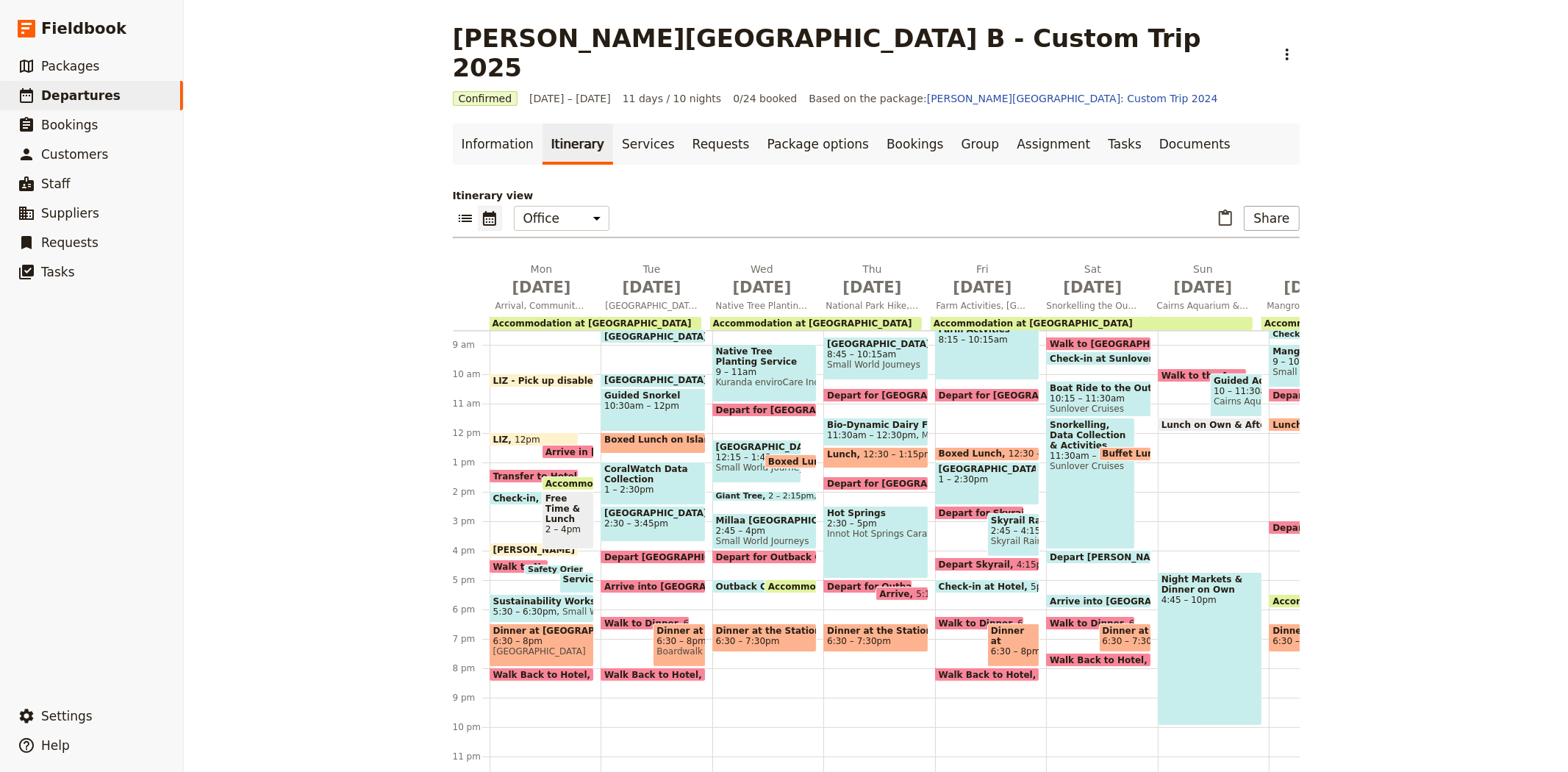
click at [677, 646] on span "Boardwalk Social" at bounding box center [679, 651] width 44 height 11
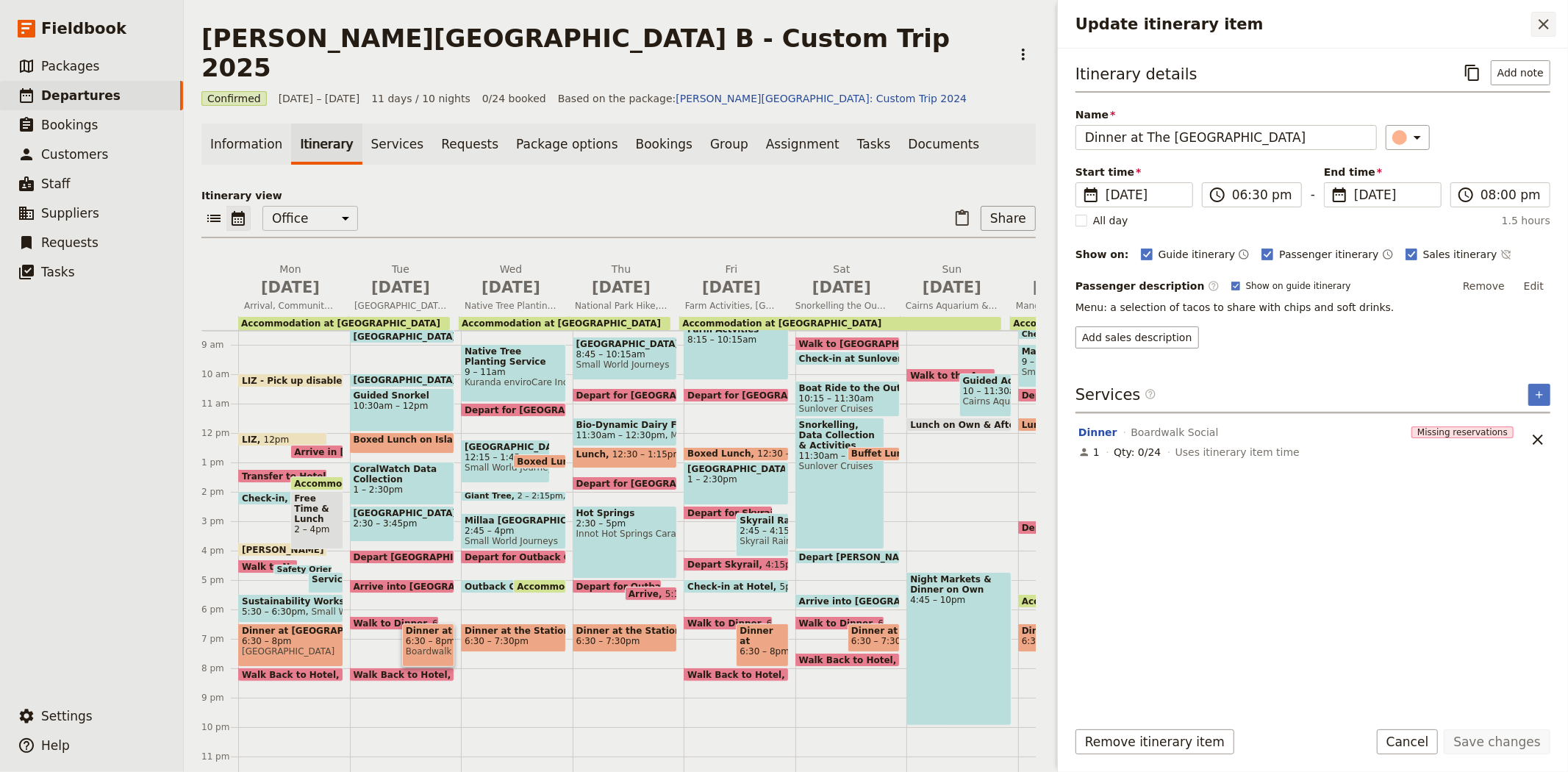
click at [1541, 26] on icon "Close drawer" at bounding box center [1544, 24] width 17 height 17
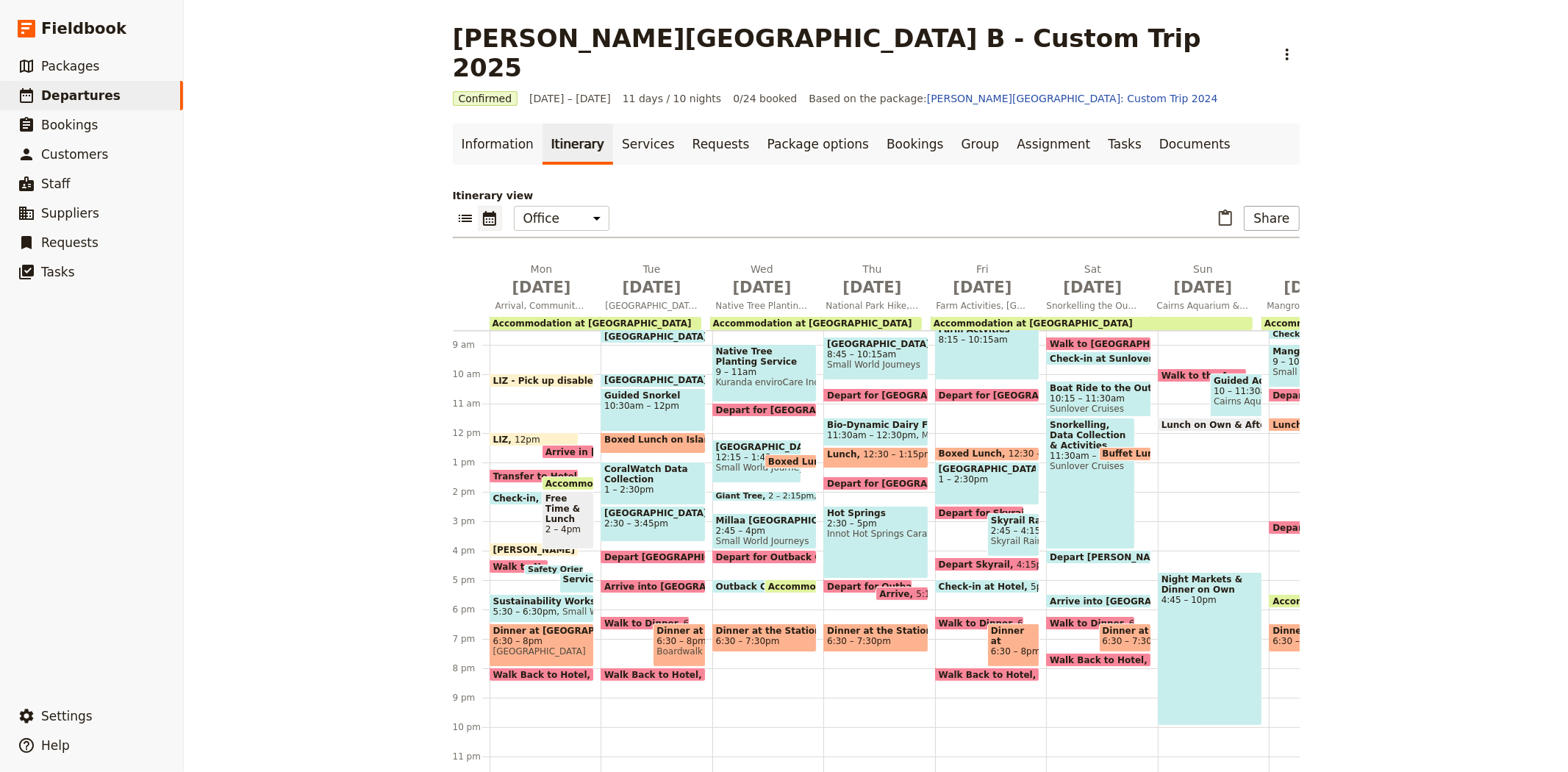
click at [498, 637] on span "6:30 – 8pm" at bounding box center [542, 641] width 98 height 11
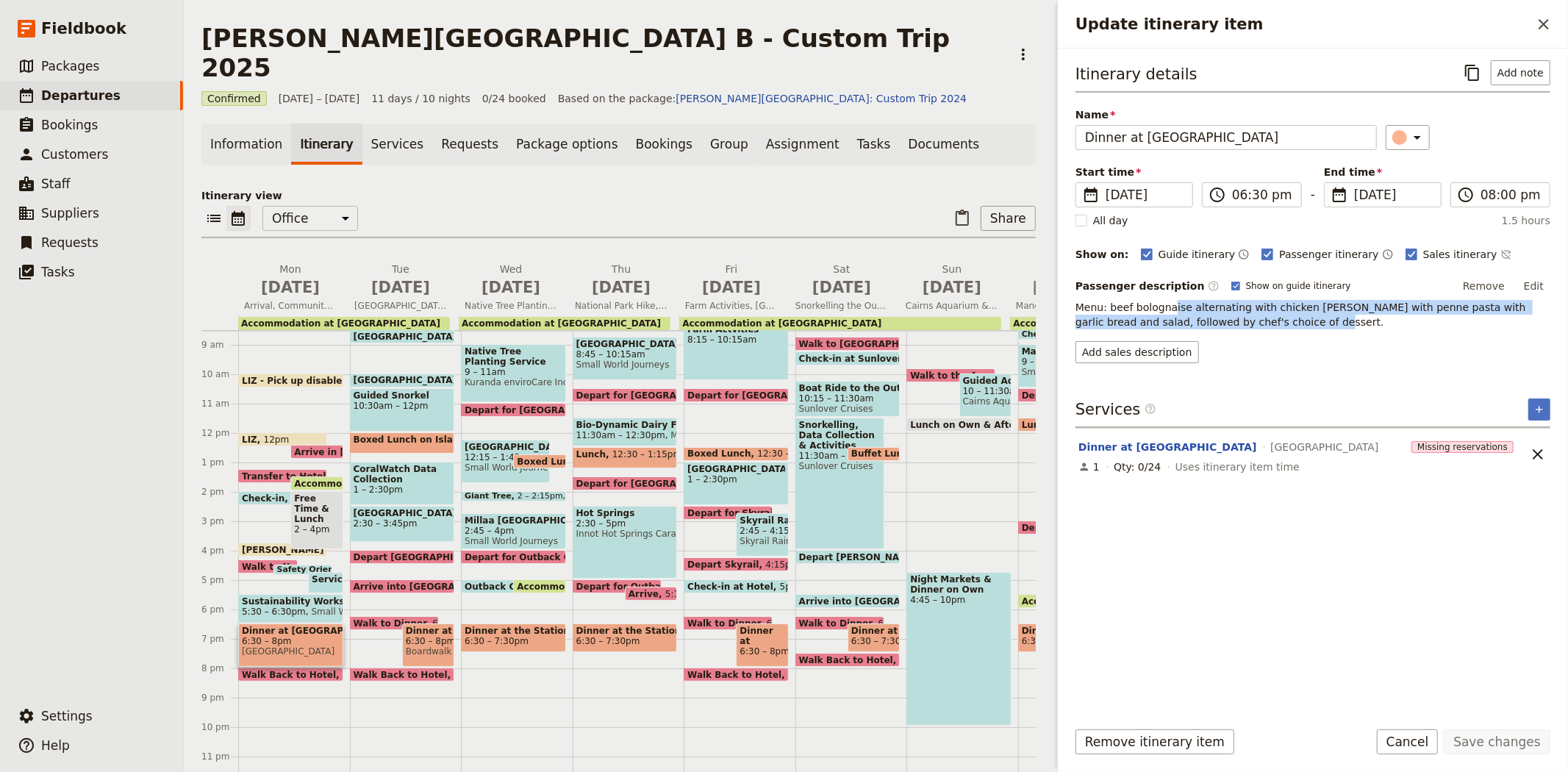
drag, startPoint x: 1169, startPoint y: 312, endPoint x: 1291, endPoint y: 320, distance: 122.3
click at [1291, 320] on p "Menu: beef bolognaise alternating with chicken [PERSON_NAME] with penne pasta w…" at bounding box center [1313, 314] width 475 height 29
click at [1191, 332] on div "Passenger description ​ Show on guide itinerary Remove Edit Menu: beef bolognai…" at bounding box center [1313, 318] width 475 height 88
drag, startPoint x: 1240, startPoint y: 322, endPoint x: 1108, endPoint y: 309, distance: 132.6
click at [1108, 309] on p "Menu: beef bolognaise alternating with chicken [PERSON_NAME] with penne pasta w…" at bounding box center [1313, 314] width 475 height 29
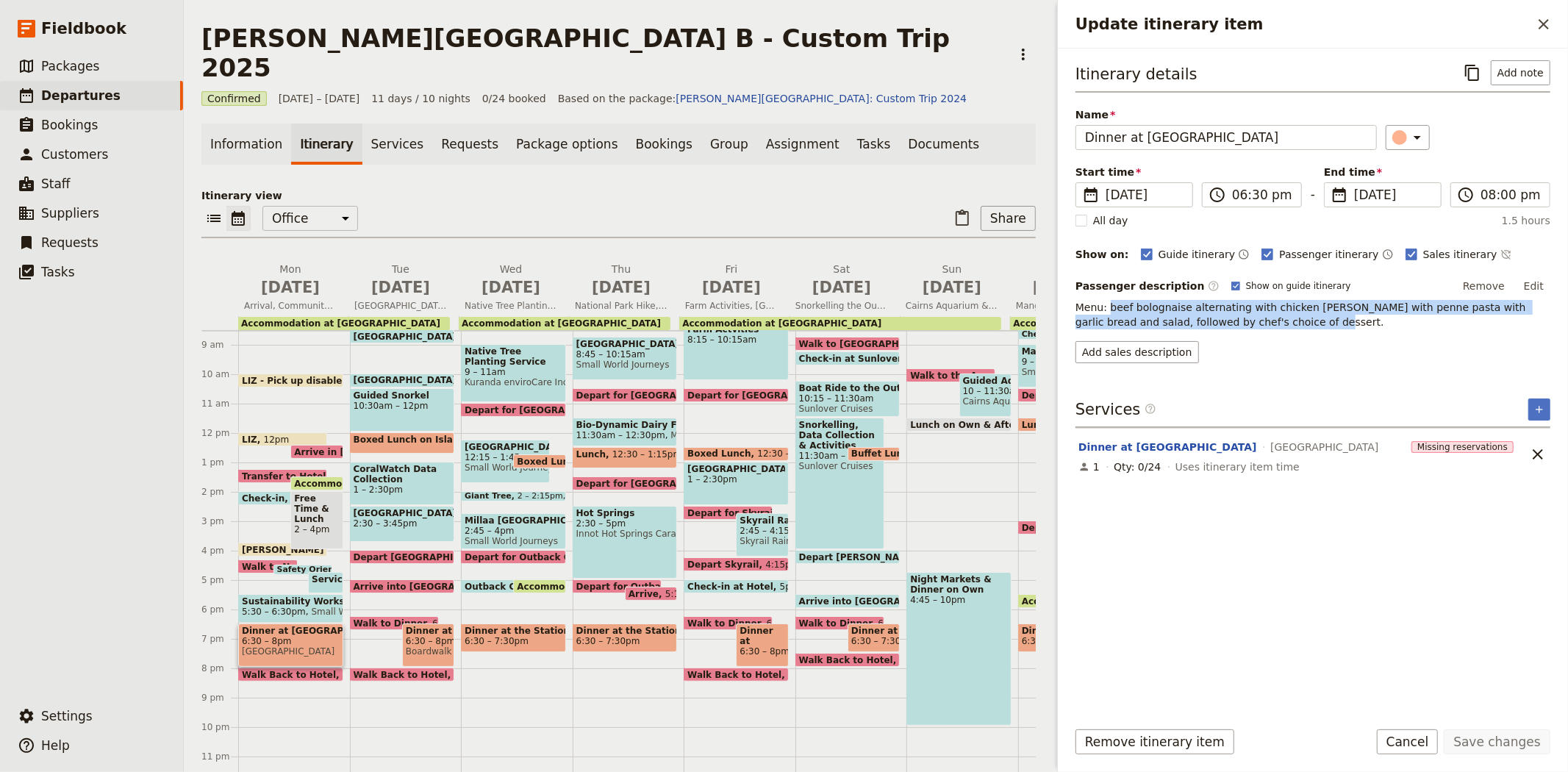
click at [1154, 309] on p "Menu: beef bolognaise alternating with chicken [PERSON_NAME] with penne pasta w…" at bounding box center [1313, 314] width 475 height 29
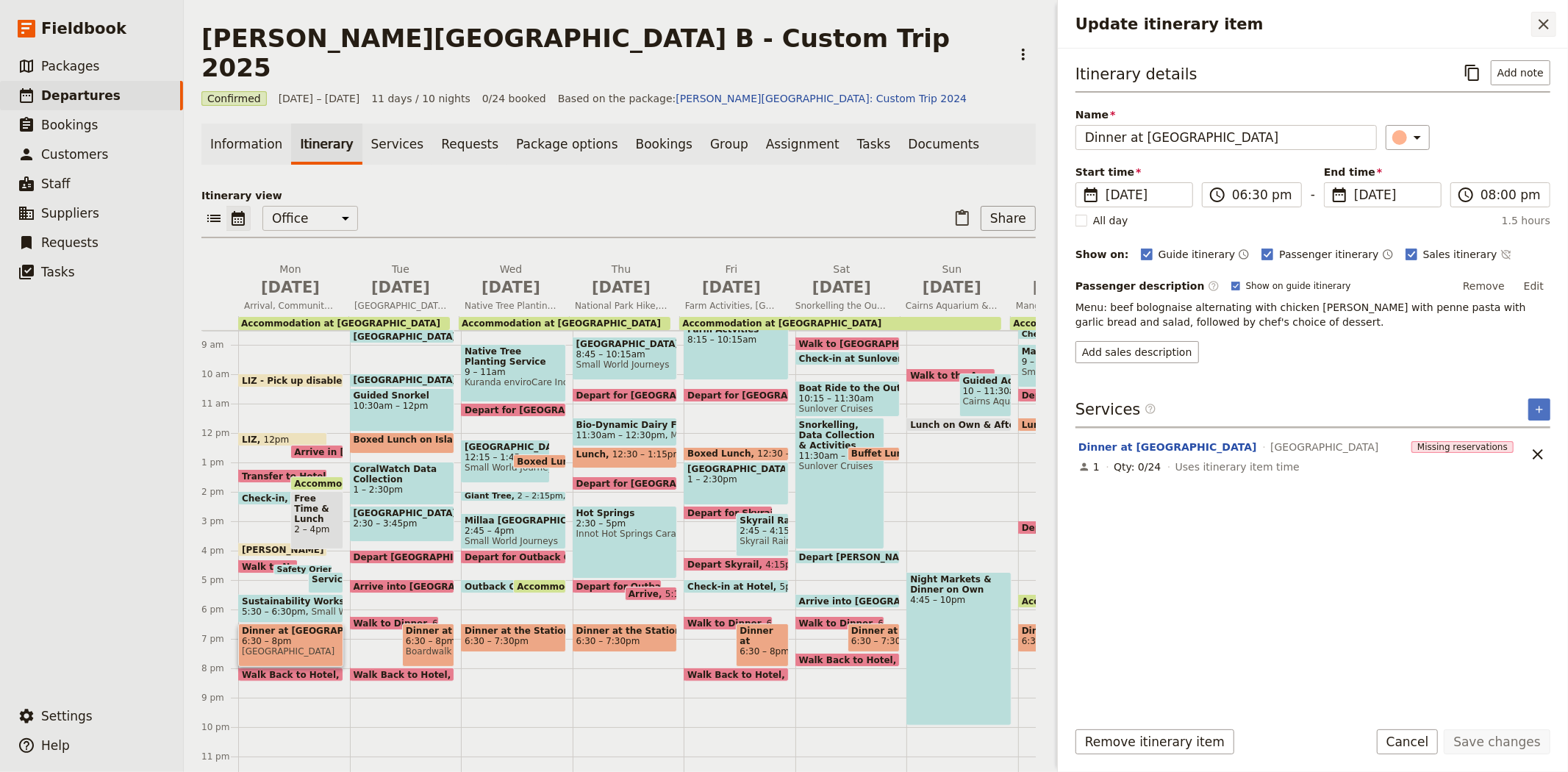
click at [1541, 23] on icon "Close drawer" at bounding box center [1544, 24] width 17 height 17
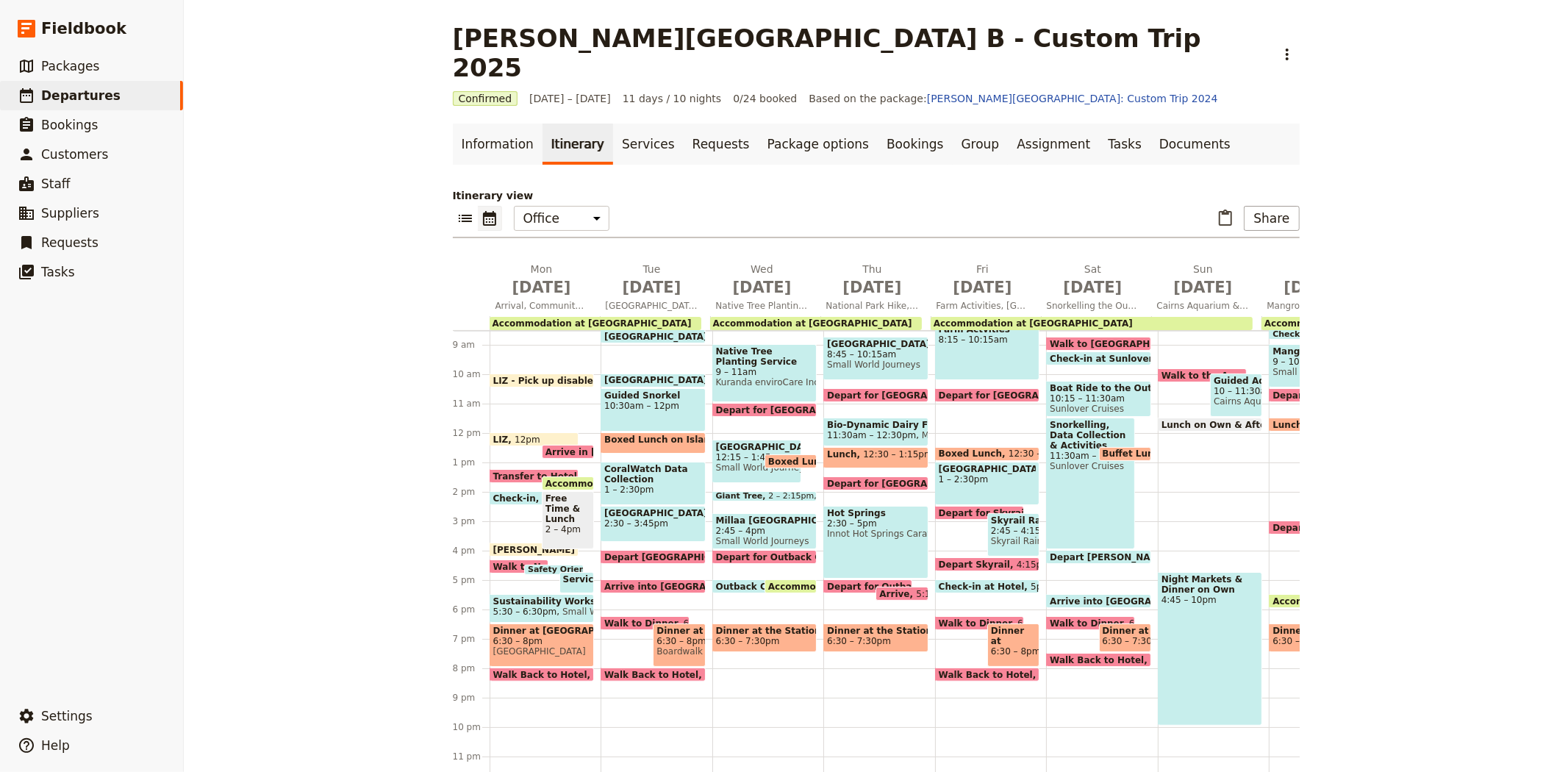
click at [682, 646] on span "Boardwalk Social" at bounding box center [679, 651] width 44 height 11
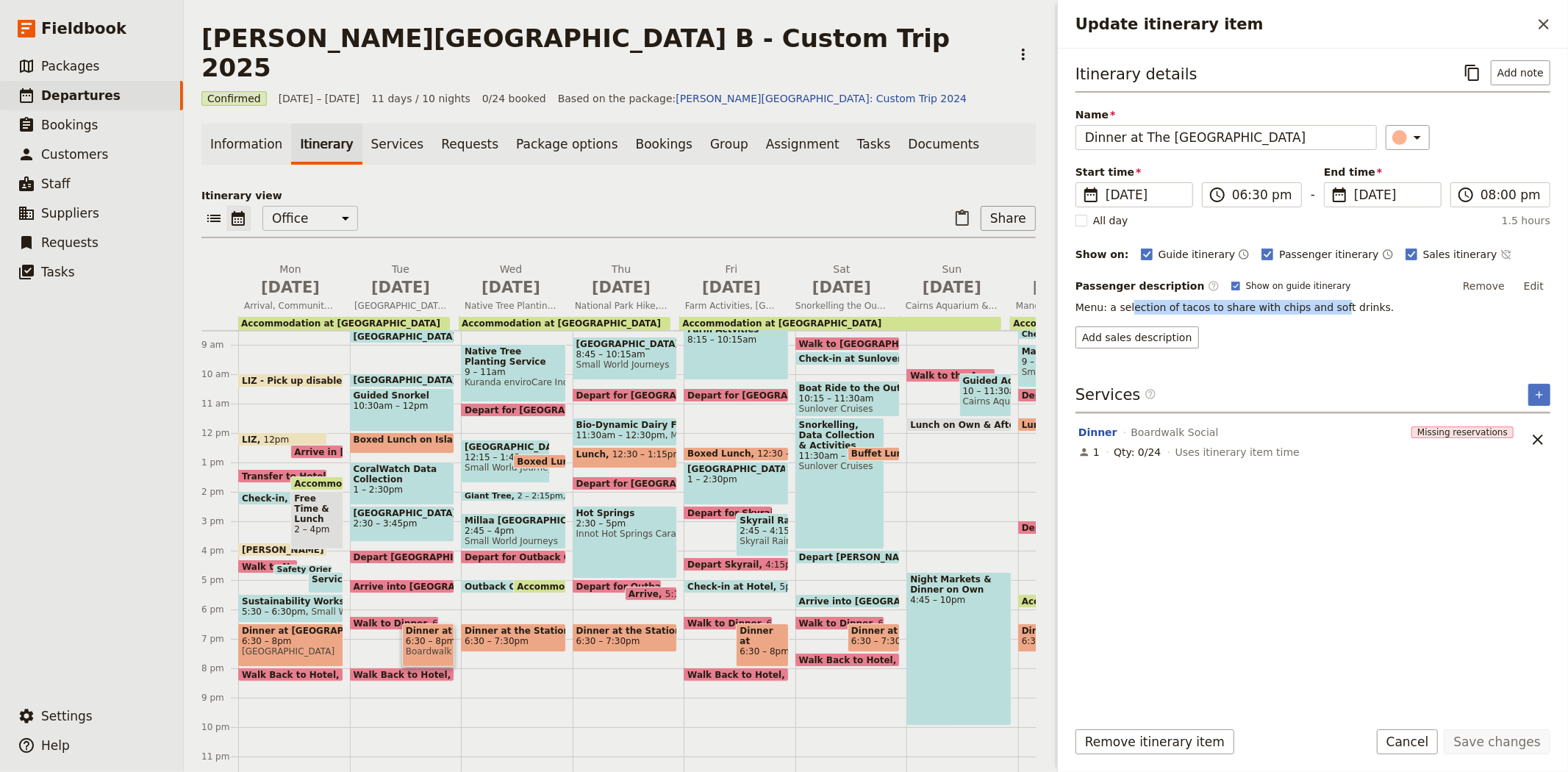
drag, startPoint x: 1129, startPoint y: 306, endPoint x: 1317, endPoint y: 302, distance: 188.0
click at [1317, 302] on p "Menu: a selection of tacos to share with chips and soft drinks." at bounding box center [1313, 307] width 475 height 15
click at [1248, 312] on p "Menu: a selection of tacos to share with chips and soft drinks." at bounding box center [1313, 307] width 475 height 15
click at [529, 637] on span "6:30 – 7:30pm" at bounding box center [513, 641] width 98 height 11
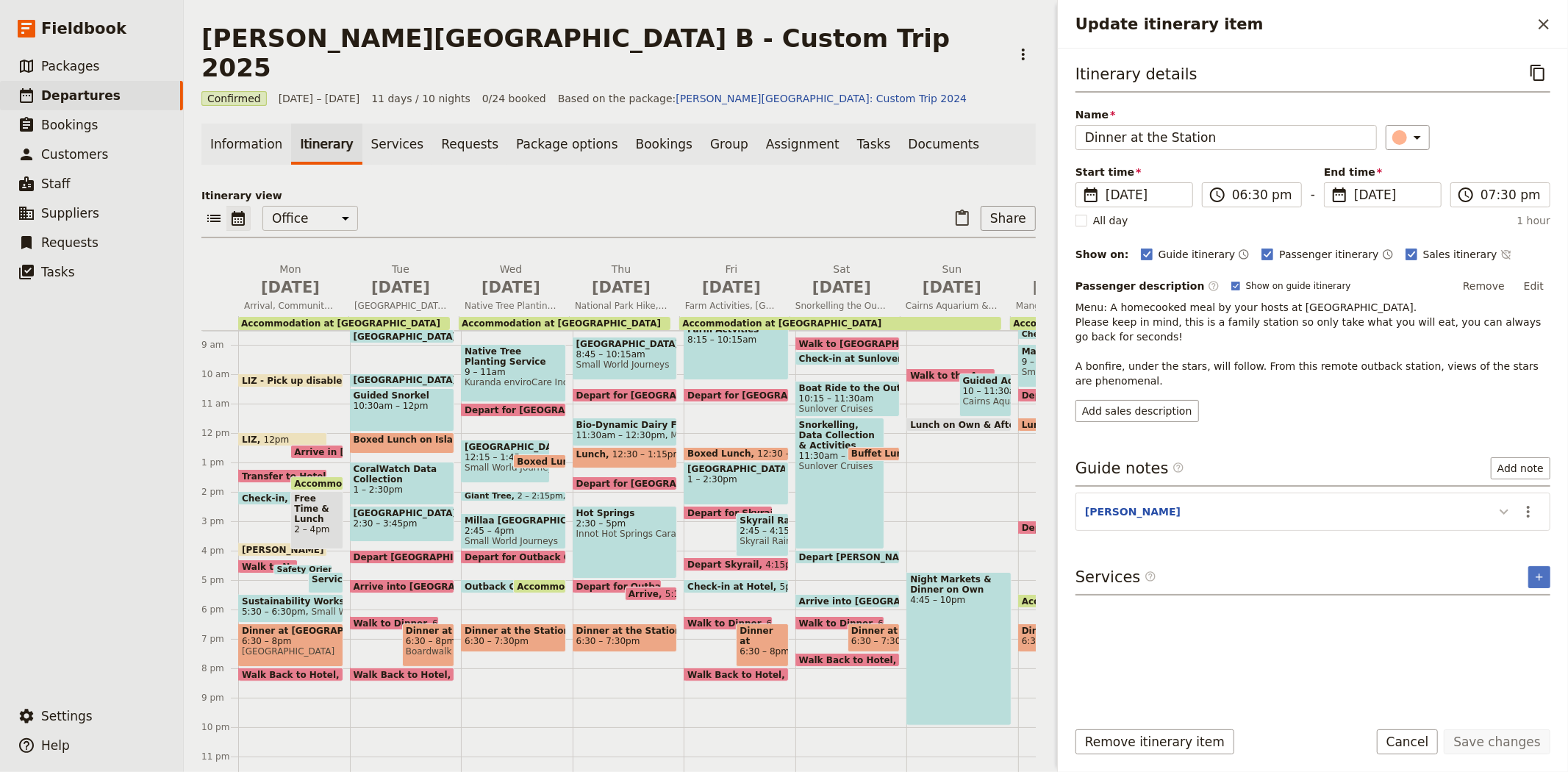
click at [1503, 520] on icon "Update itinerary item" at bounding box center [1504, 512] width 17 height 17
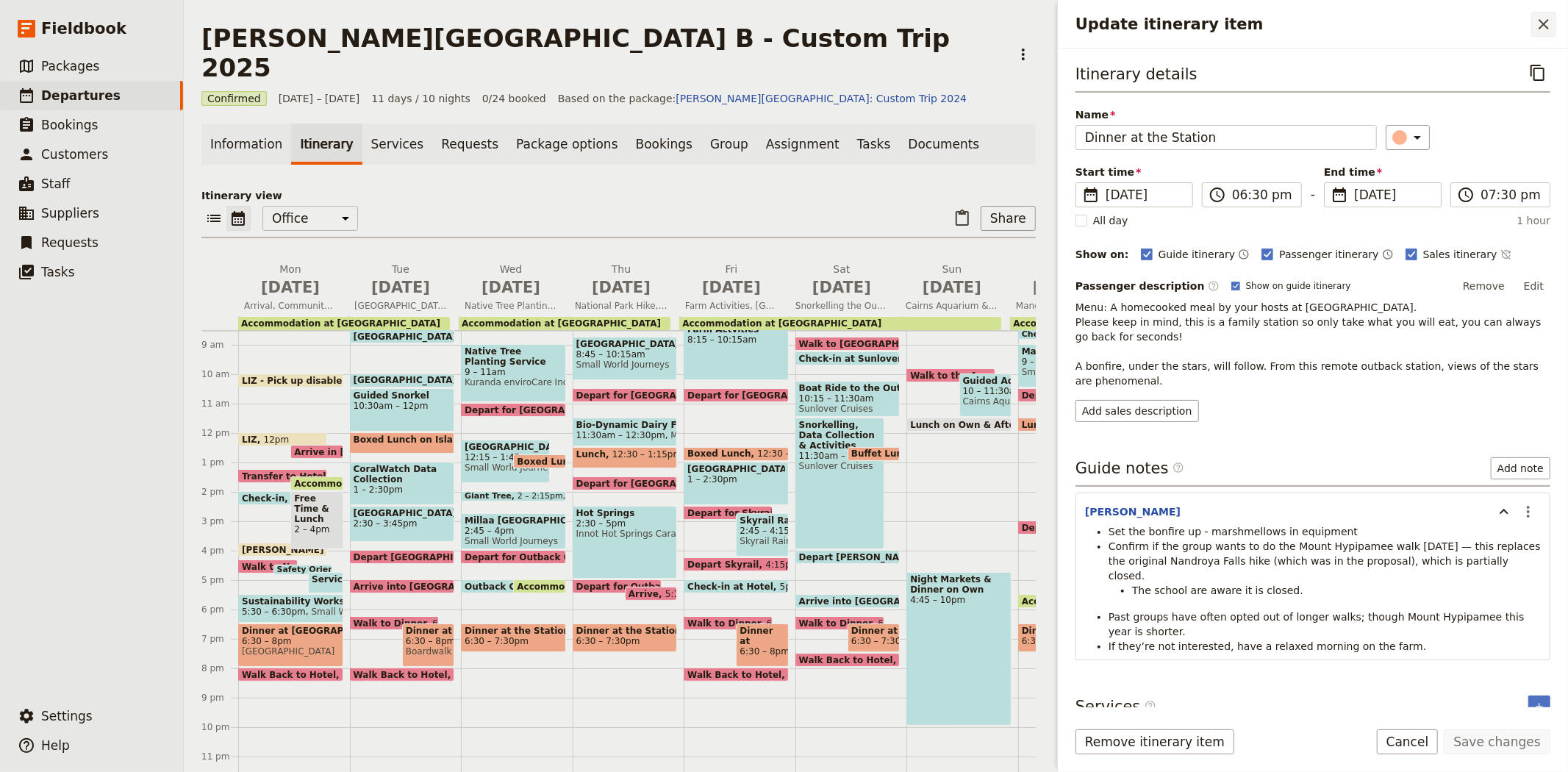
click at [1546, 23] on icon "Close drawer" at bounding box center [1544, 24] width 11 height 11
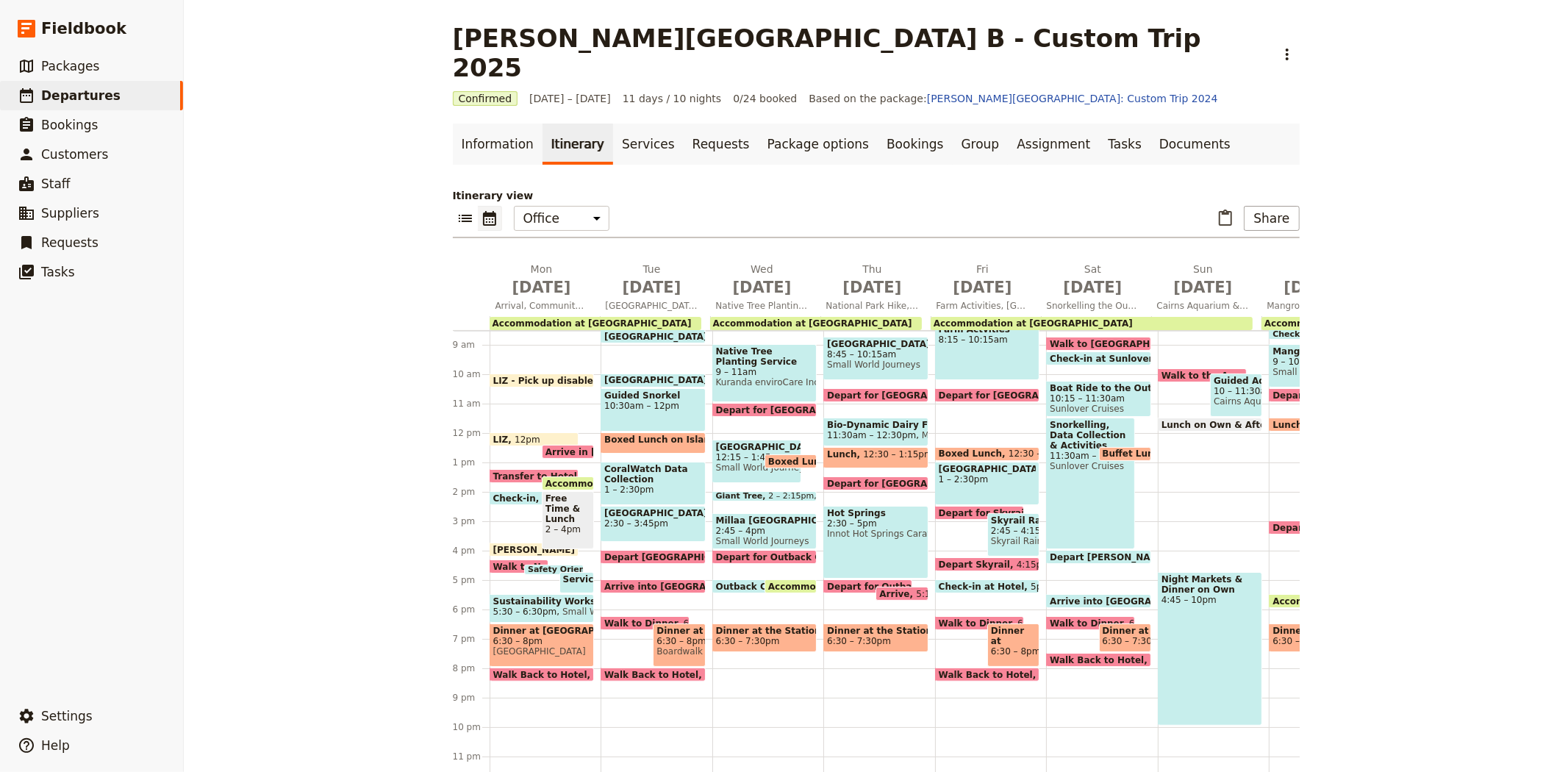
click at [749, 637] on span "6:30 – 7:30pm" at bounding box center [748, 641] width 64 height 11
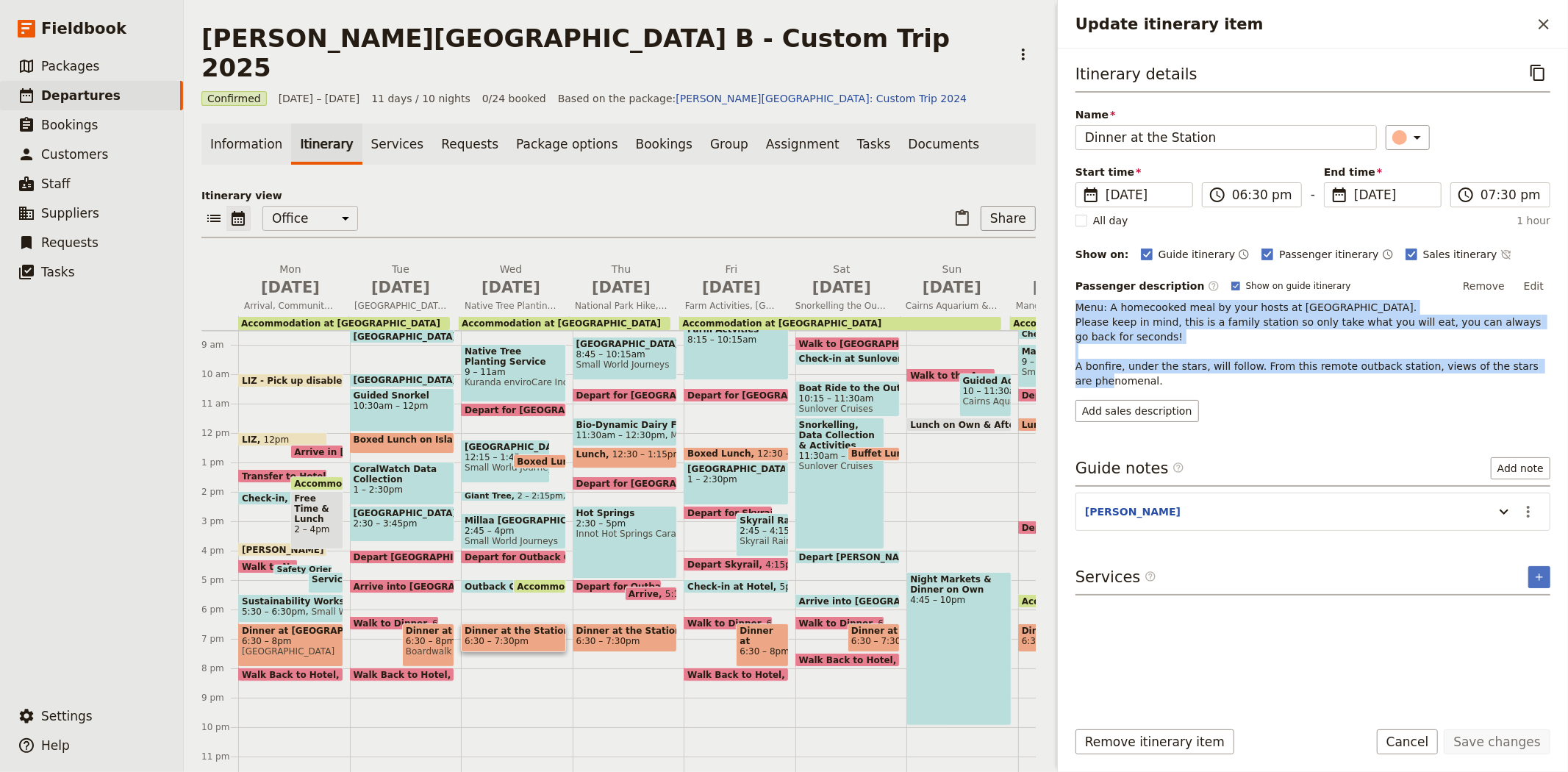
drag, startPoint x: 1148, startPoint y: 377, endPoint x: 1078, endPoint y: 302, distance: 102.6
click at [1078, 302] on p "Menu: A homecooked meal by your hosts at [GEOGRAPHIC_DATA]. Please keep in mind…" at bounding box center [1313, 343] width 475 height 88
click at [1127, 341] on p "Menu: A homecooked meal by your hosts at [GEOGRAPHIC_DATA]. Please keep in mind…" at bounding box center [1313, 343] width 475 height 88
drag, startPoint x: 1144, startPoint y: 385, endPoint x: 1070, endPoint y: 311, distance: 104.7
click at [1070, 311] on div "Itinerary details ​ Name Dinner at the Station ​ Start time ​ [DATE] [DATE] [DA…" at bounding box center [1314, 377] width 511 height 659
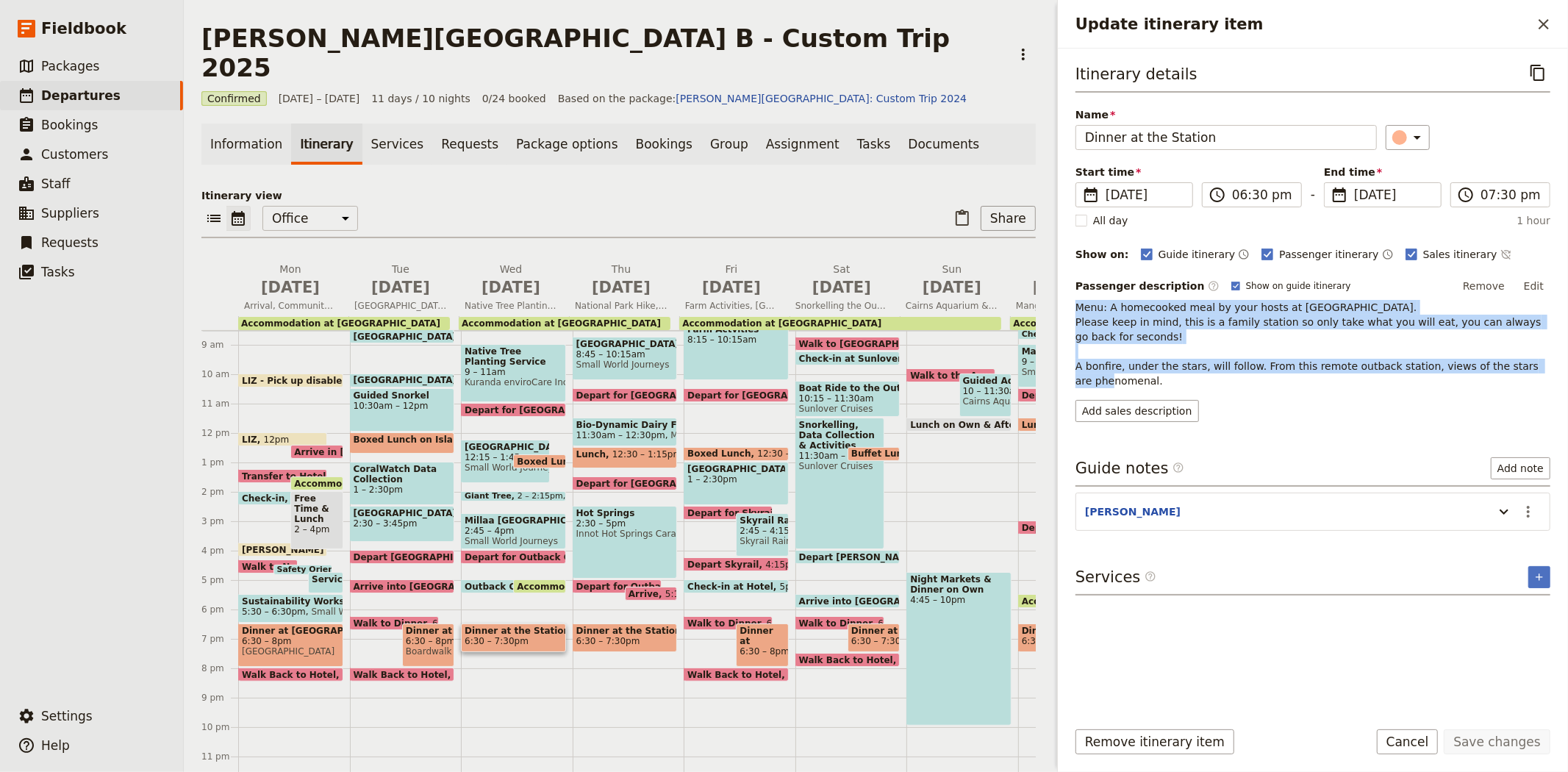
click at [1112, 330] on p "Menu: A homecooked meal by your hosts at [GEOGRAPHIC_DATA]. Please keep in mind…" at bounding box center [1313, 343] width 475 height 88
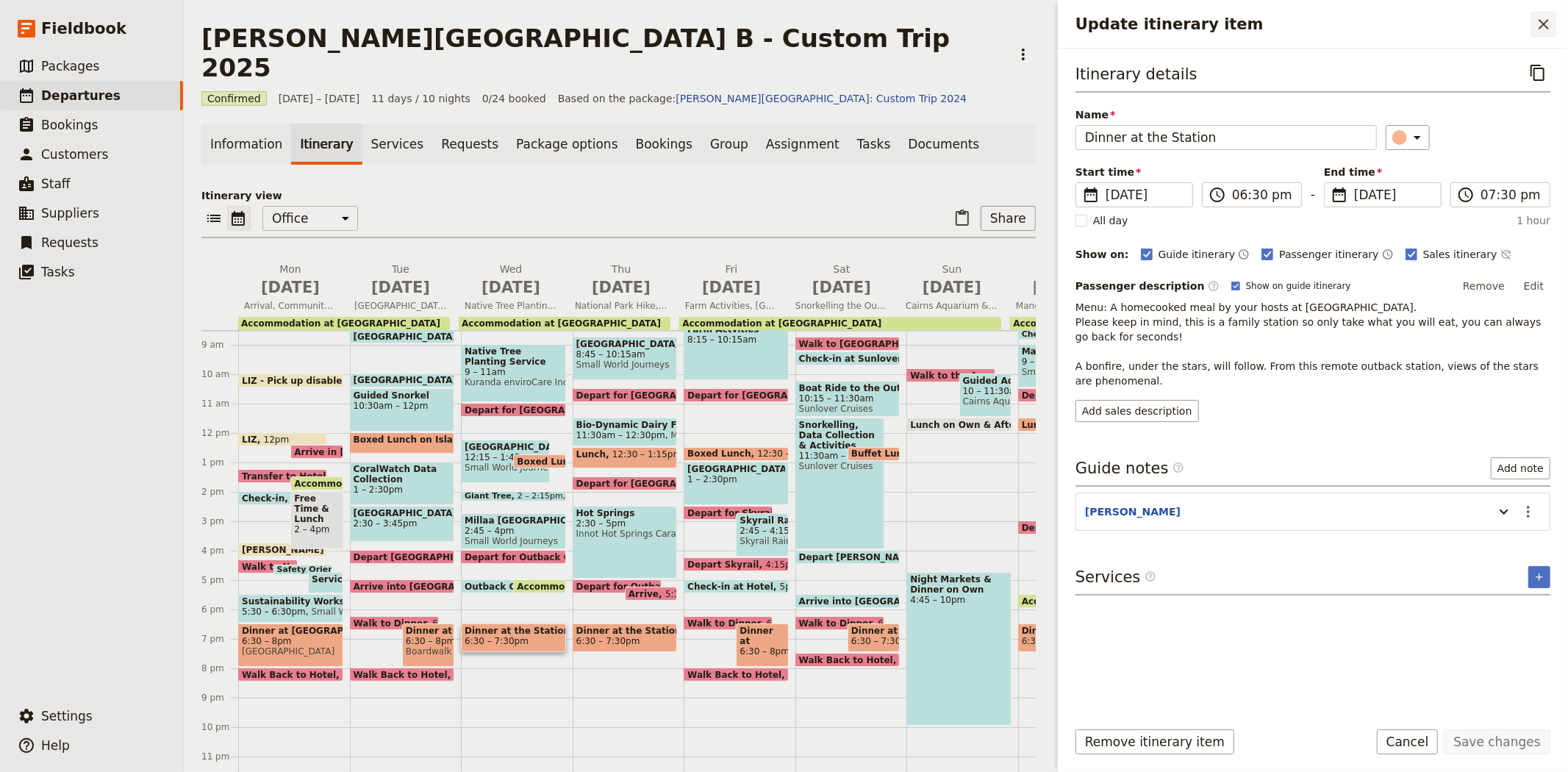
click at [1544, 23] on icon "Close drawer" at bounding box center [1544, 24] width 11 height 11
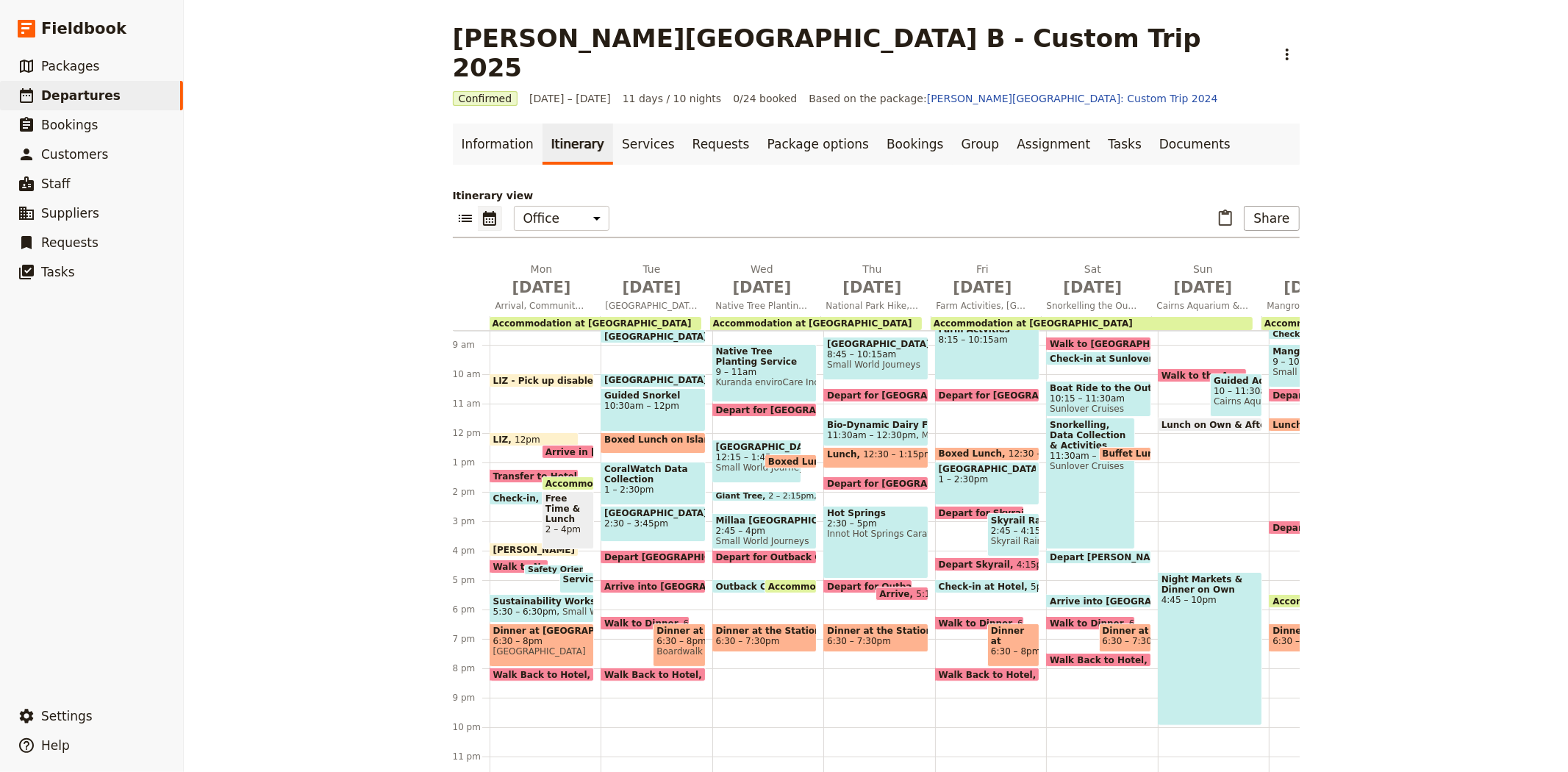
click at [1007, 626] on span "Dinner at Boardwalk Social by [PERSON_NAME]" at bounding box center [1014, 636] width 44 height 20
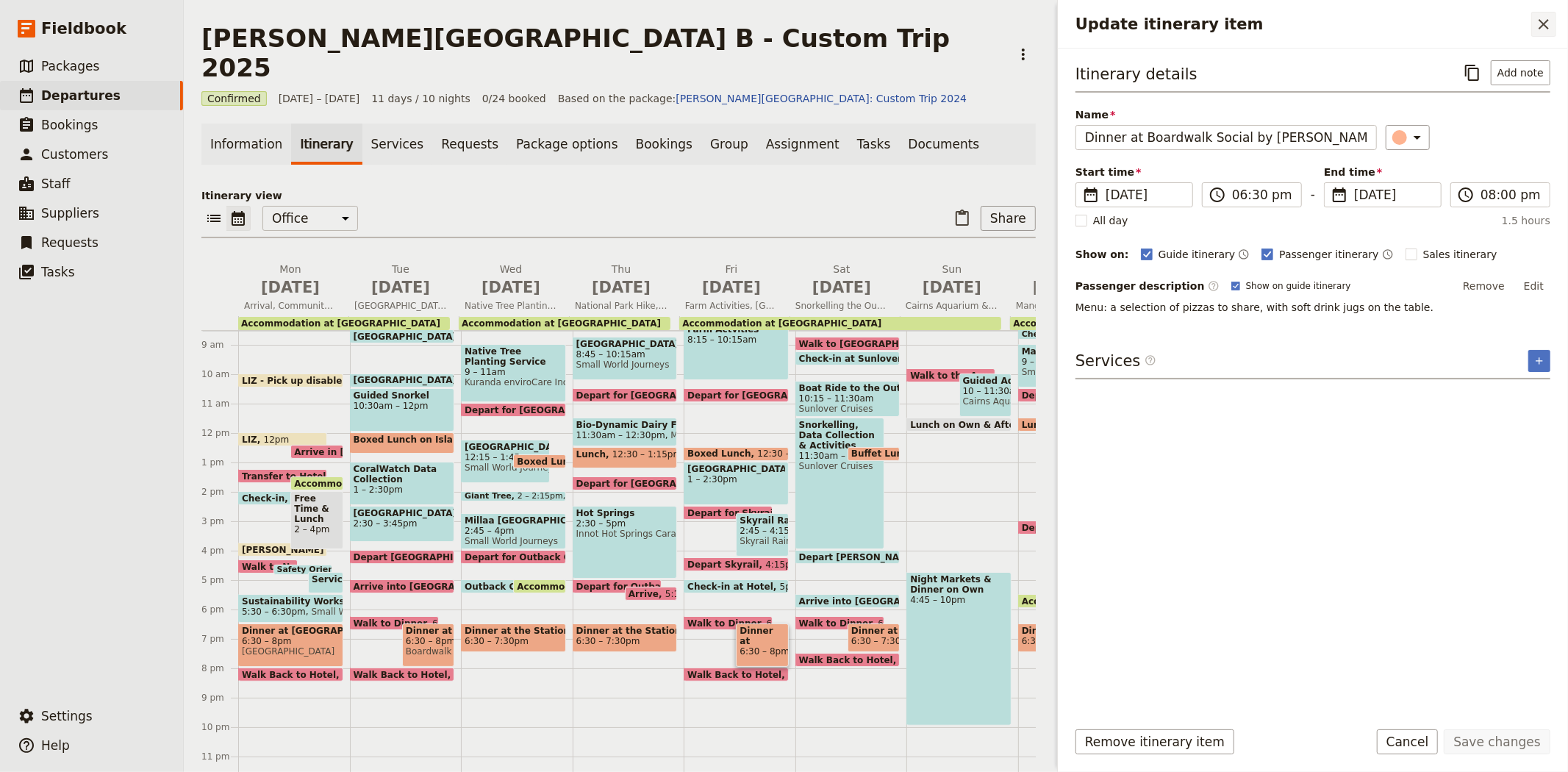
click at [1544, 20] on icon "Close drawer" at bounding box center [1544, 24] width 17 height 17
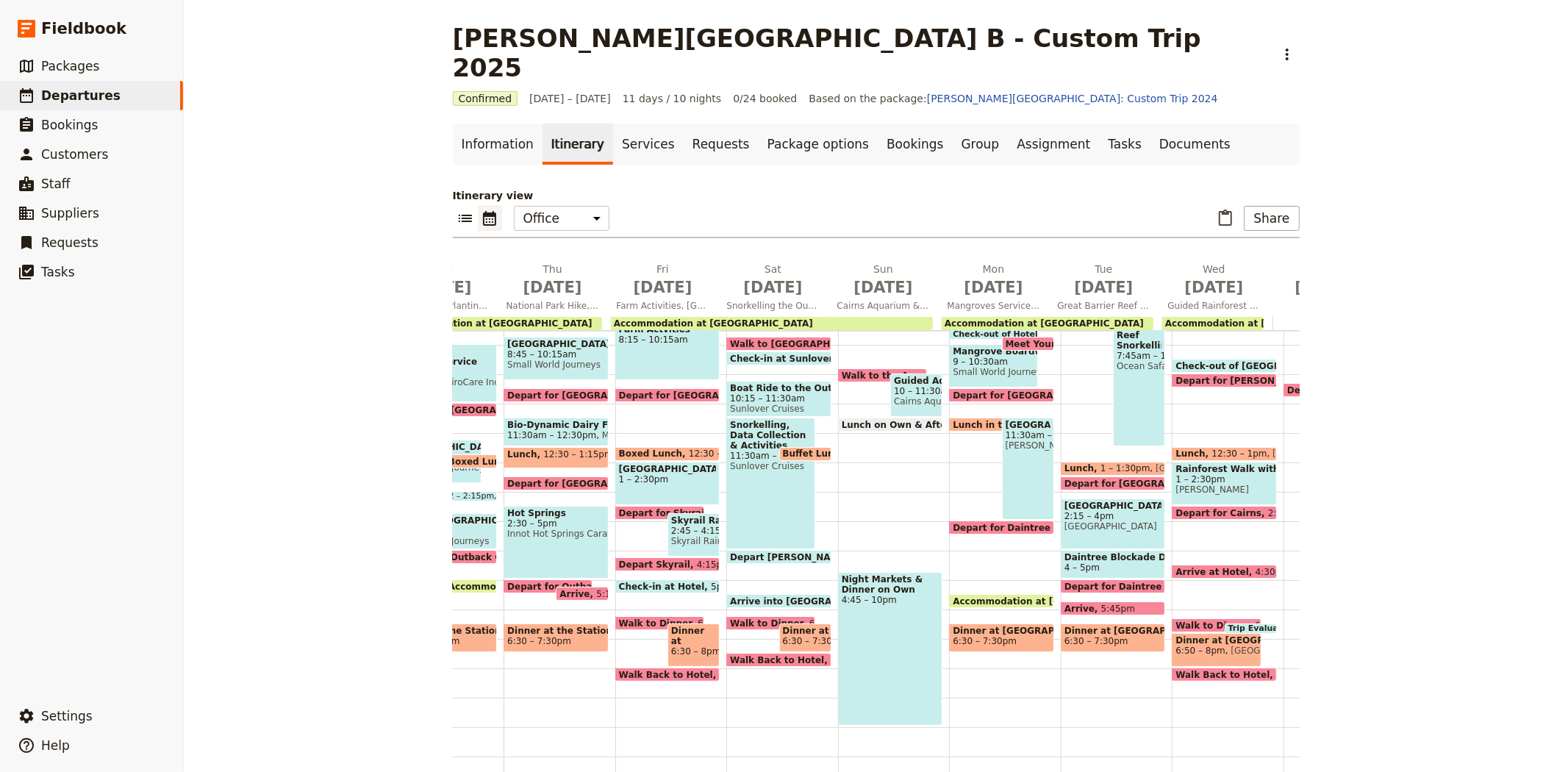
scroll to position [0, 330]
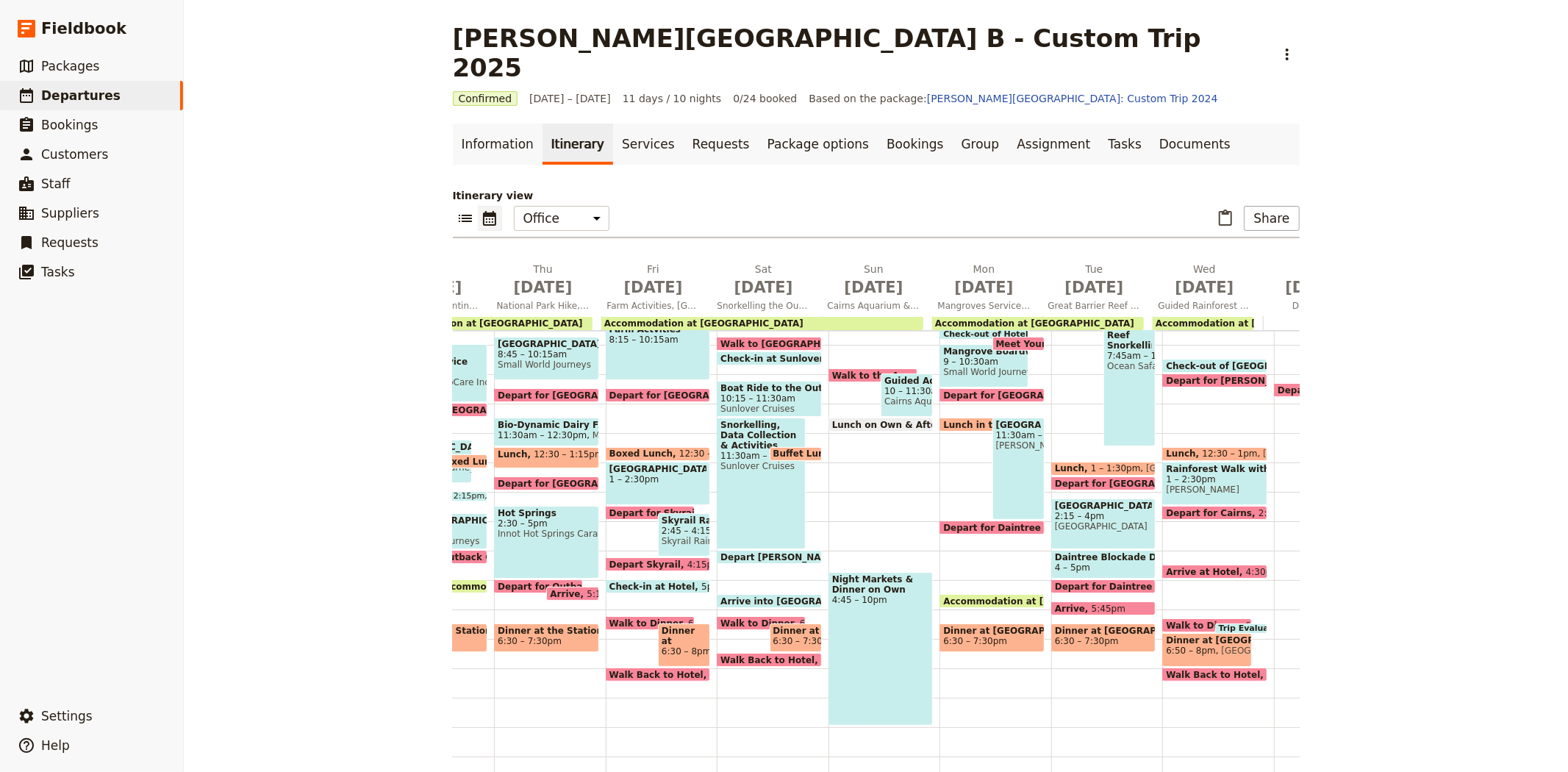
click at [784, 626] on span "Dinner at [PERSON_NAME][GEOGRAPHIC_DATA]" at bounding box center [796, 631] width 44 height 11
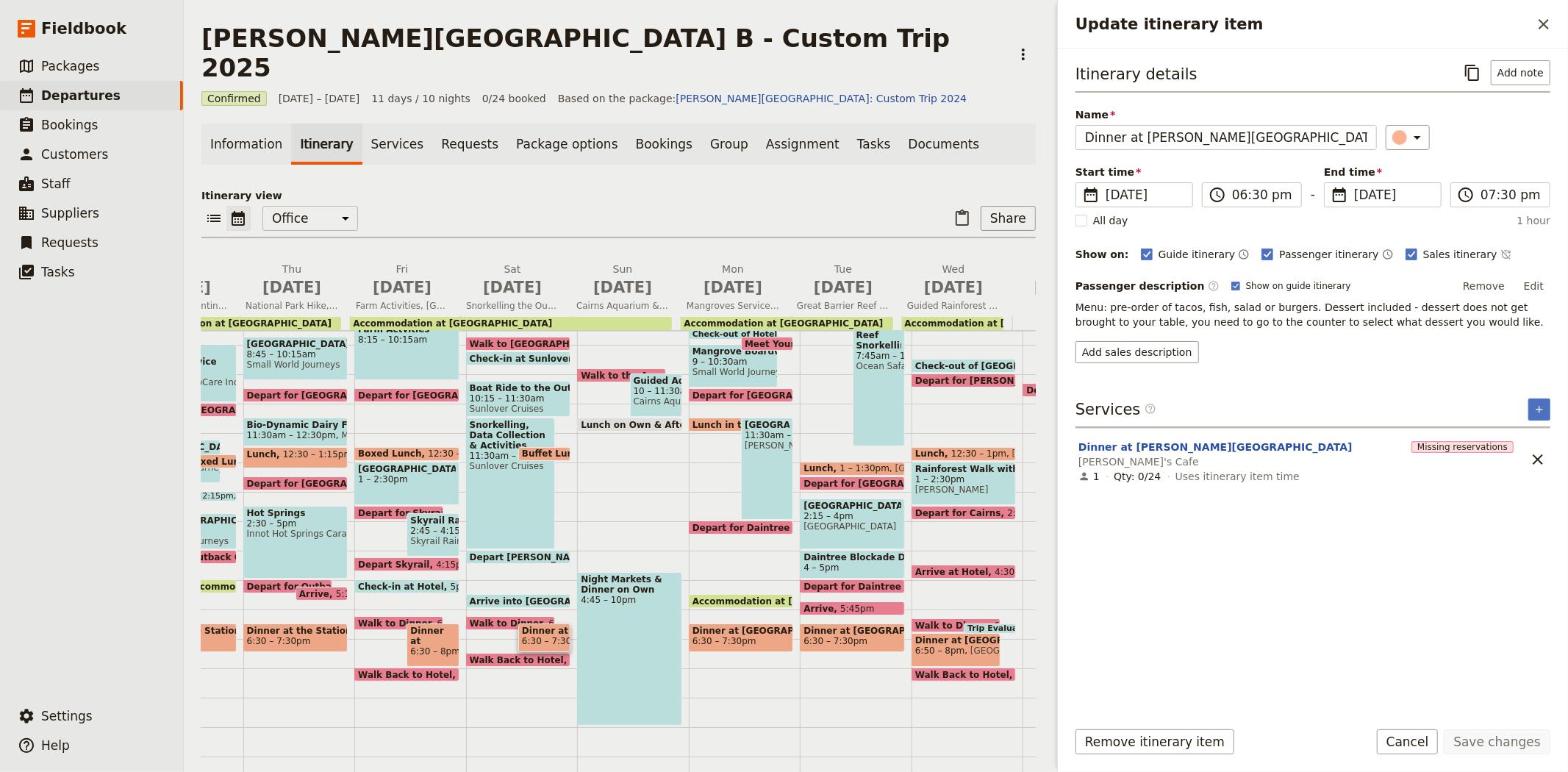
click at [1556, 26] on div "Update itinerary item ​" at bounding box center [1314, 24] width 511 height 48
click at [1553, 26] on icon "Close drawer" at bounding box center [1544, 24] width 17 height 17
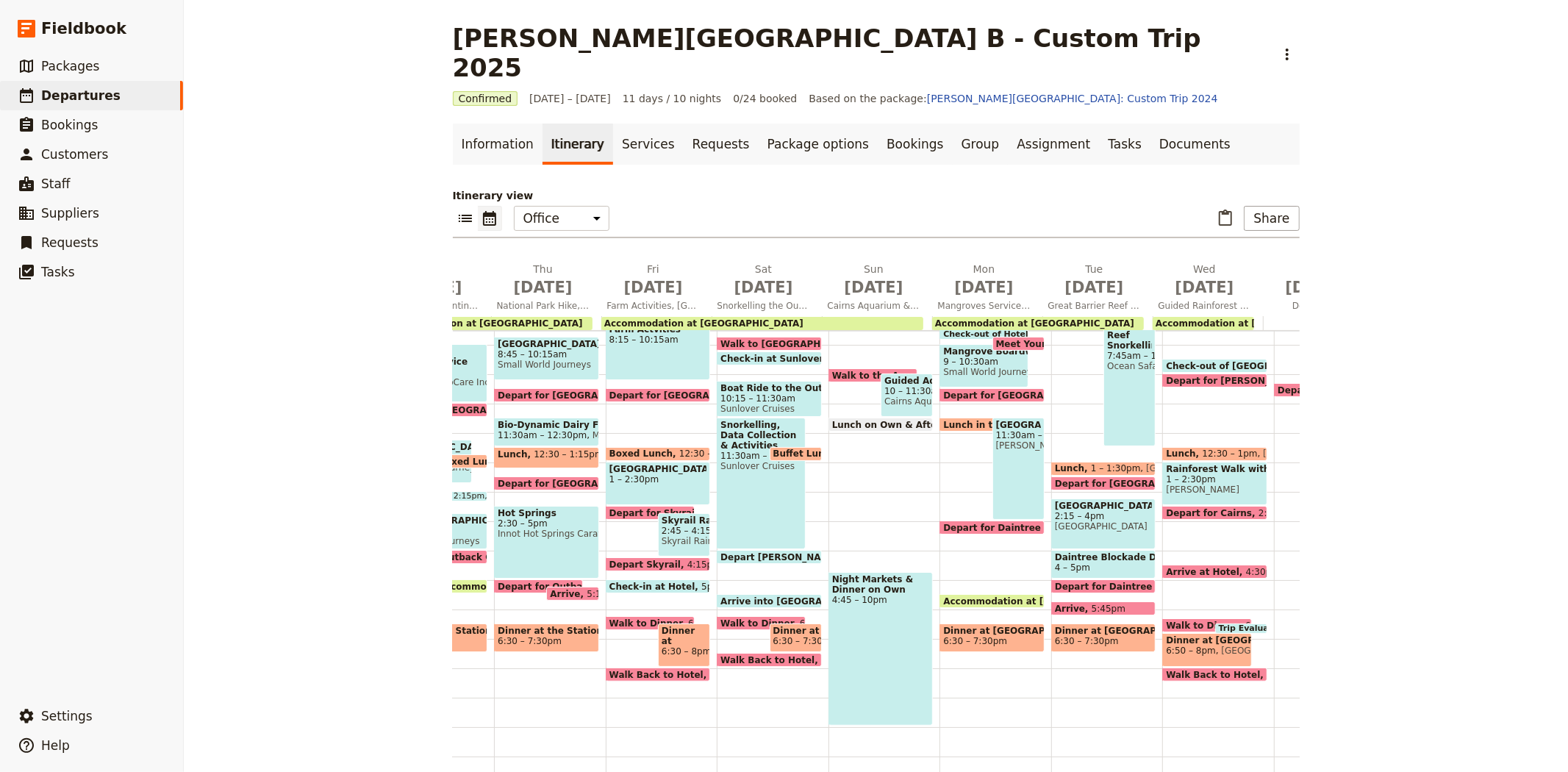
scroll to position [0, 422]
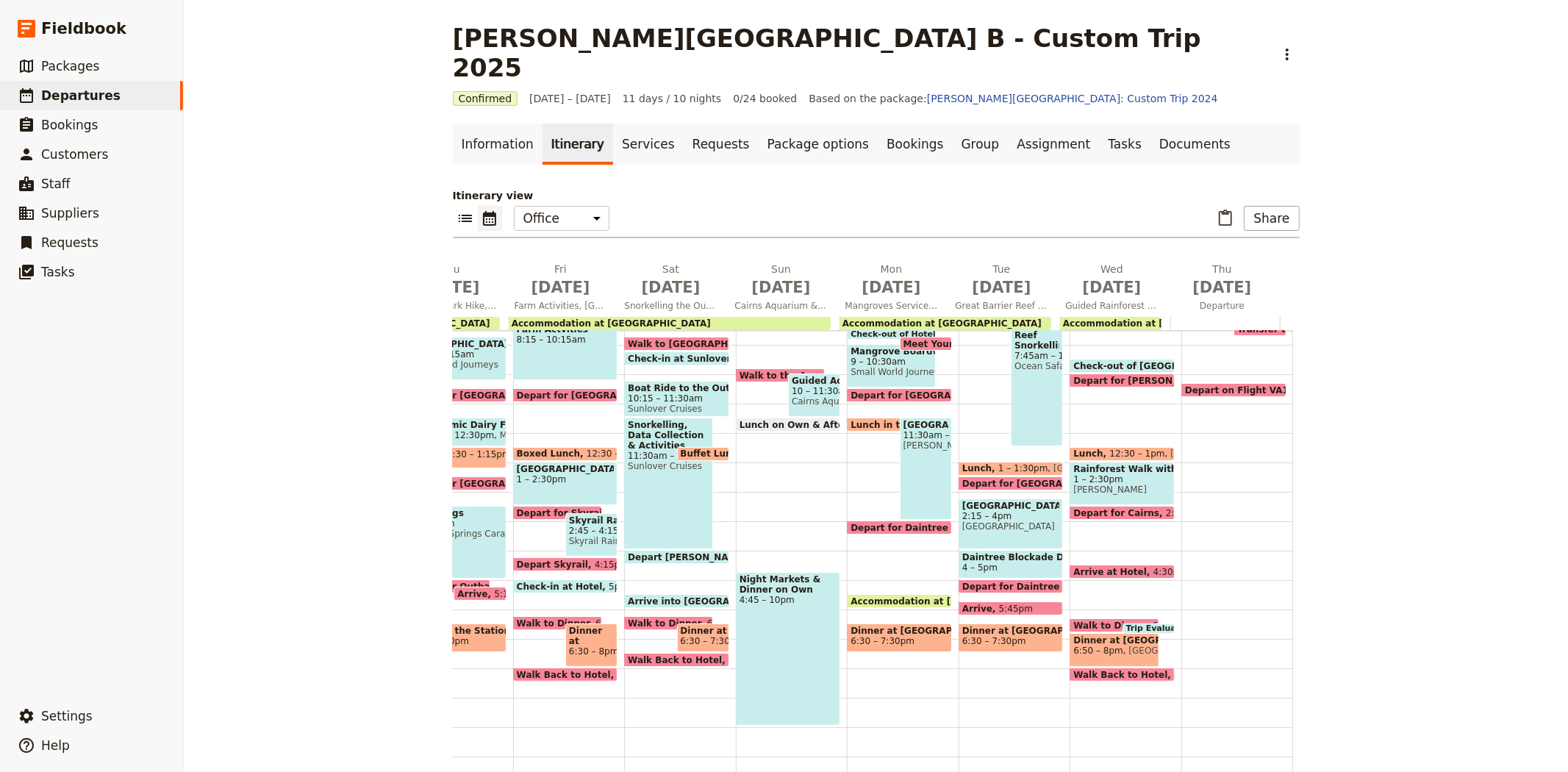
click at [1075, 634] on div "Dinner at [GEOGRAPHIC_DATA] 6:50 – 8pm [GEOGRAPHIC_DATA]" at bounding box center [1114, 650] width 89 height 34
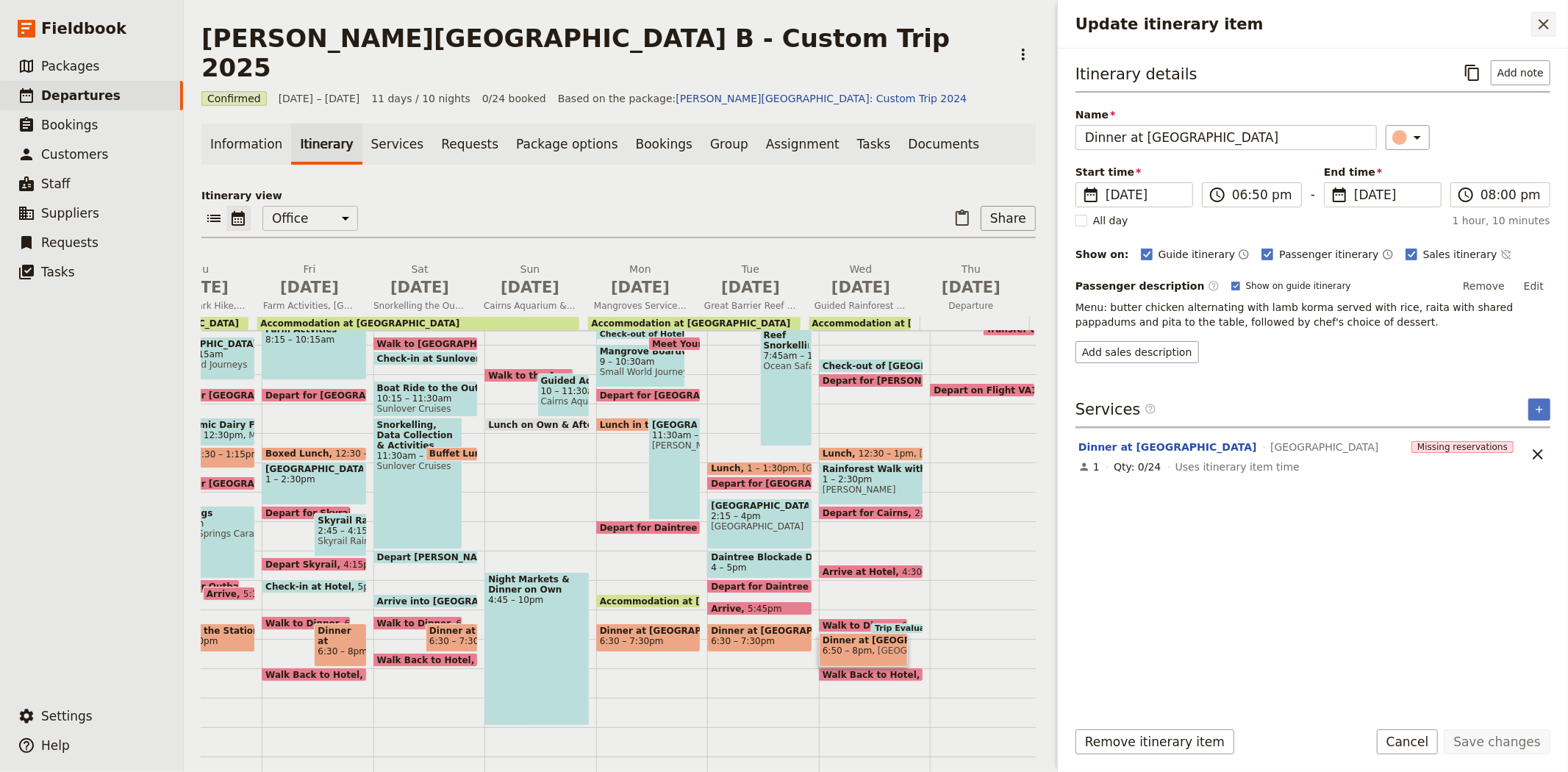
click at [1548, 26] on icon "Close drawer" at bounding box center [1544, 24] width 17 height 17
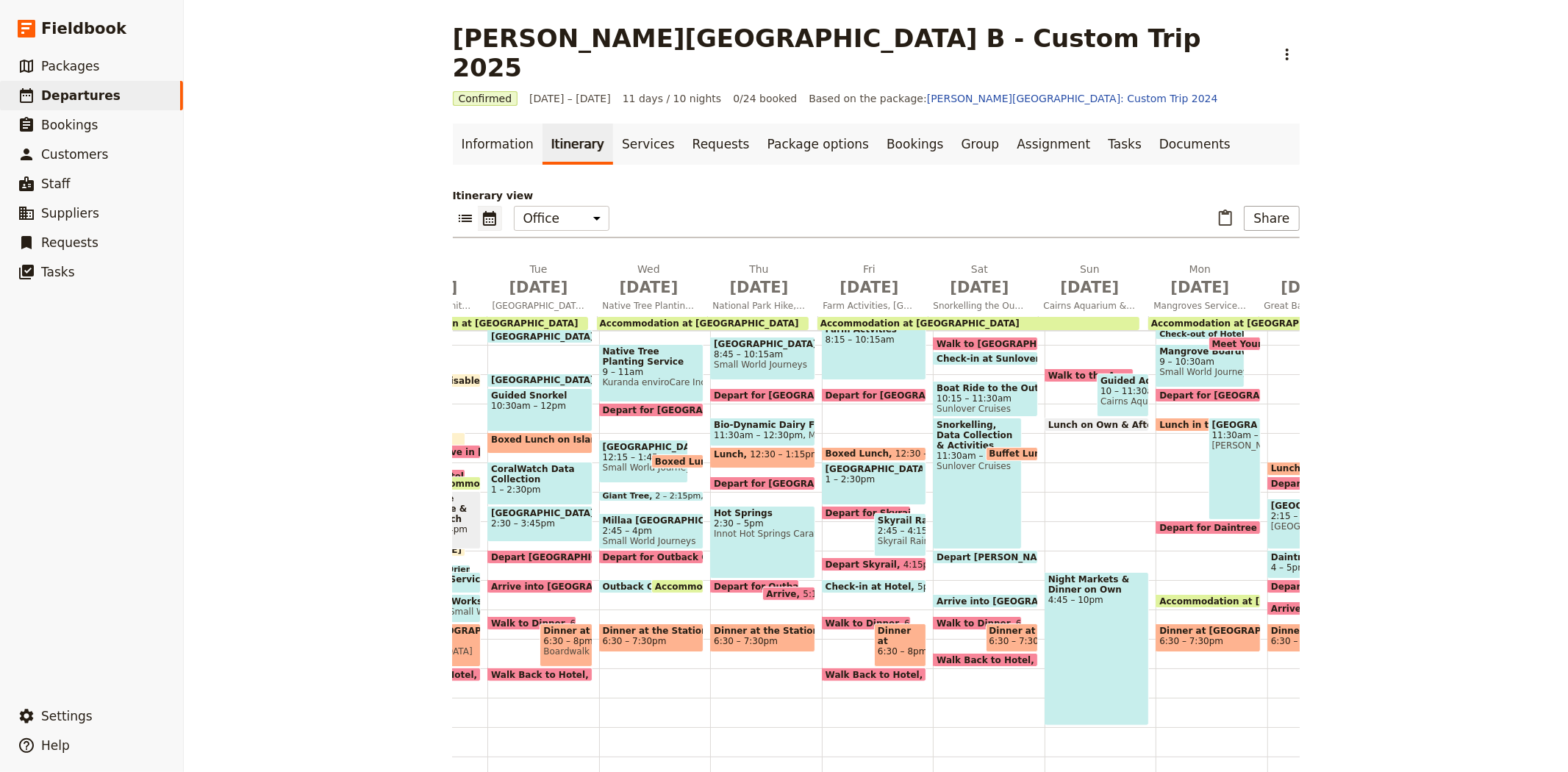
scroll to position [0, 0]
